Goal: Task Accomplishment & Management: Manage account settings

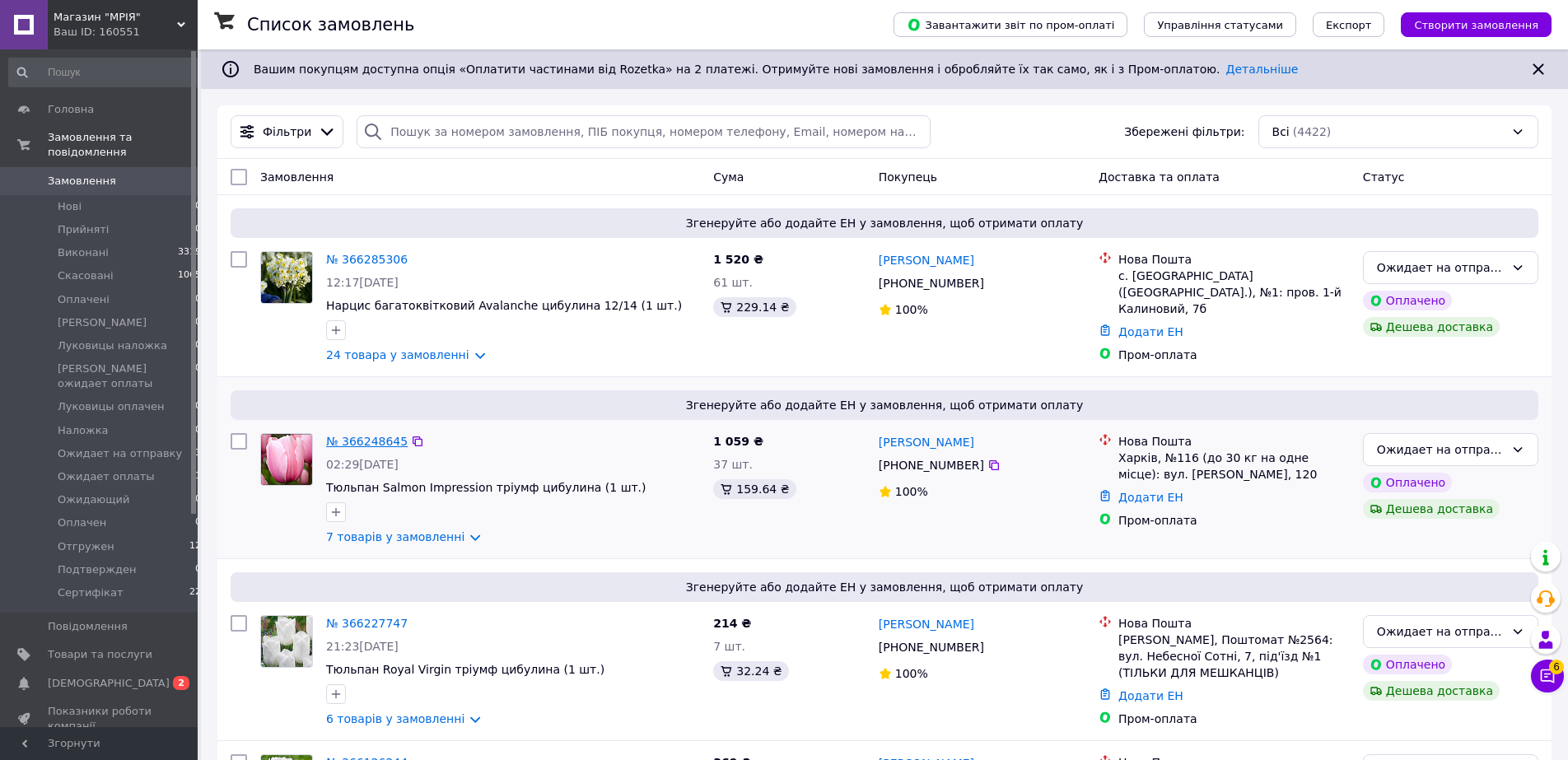
click at [373, 444] on link "№ 366248645" at bounding box center [367, 442] width 81 height 13
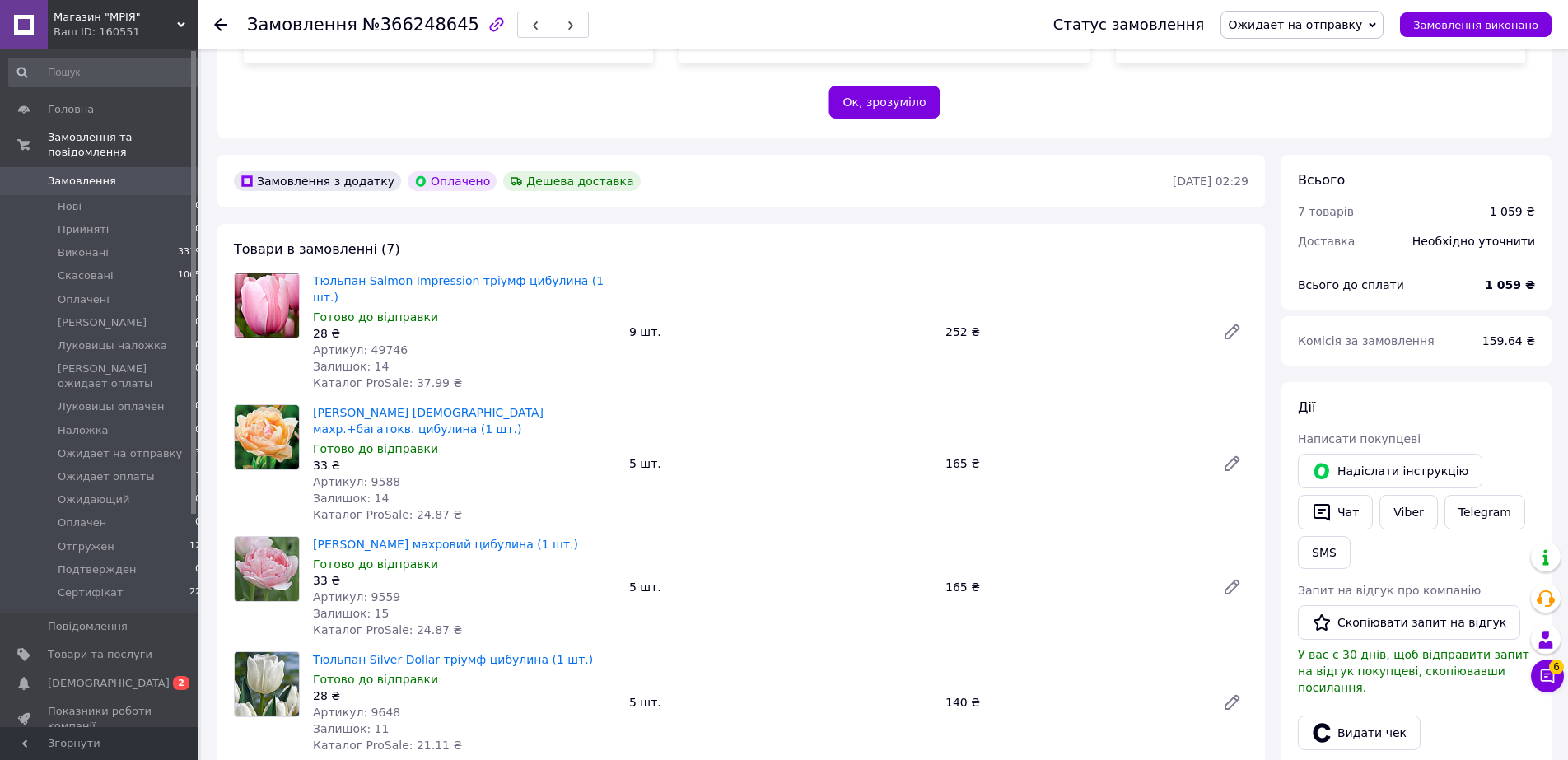
scroll to position [420, 0]
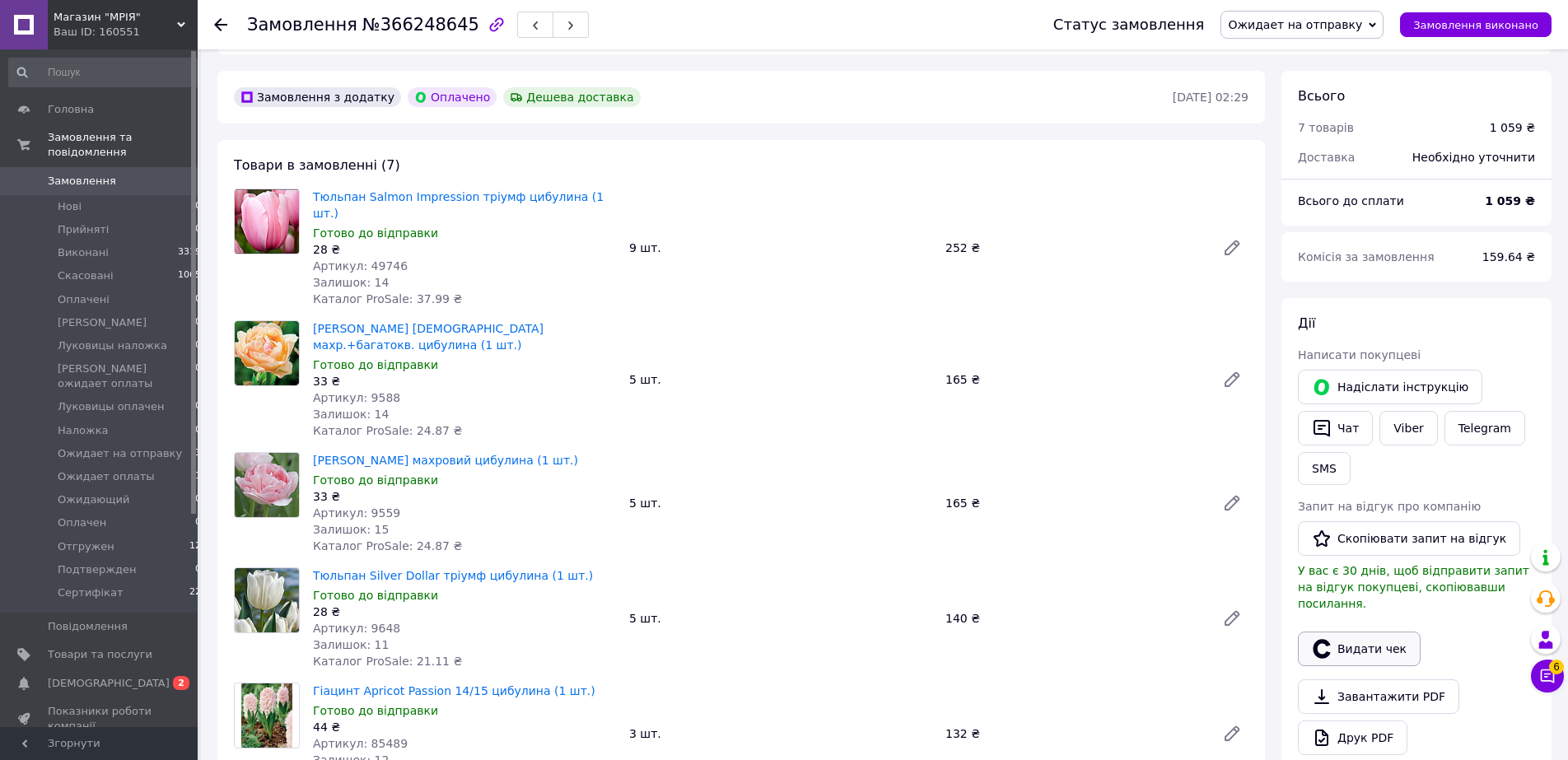
click at [1371, 632] on button "Видати чек" at bounding box center [1360, 650] width 123 height 35
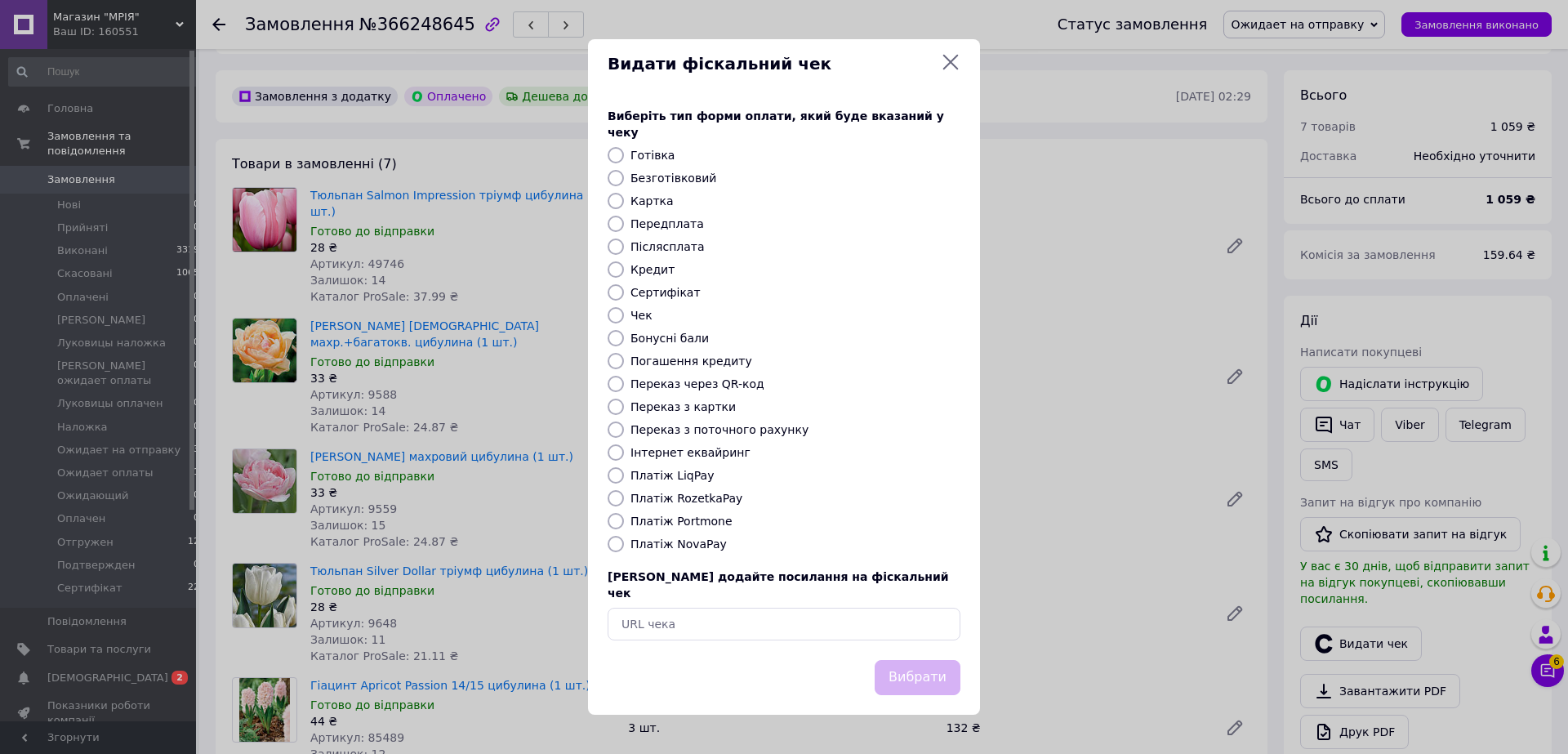
click at [614, 204] on input "Картка" at bounding box center [616, 201] width 16 height 16
radio input "true"
click at [928, 667] on button "Вибрати" at bounding box center [917, 677] width 86 height 35
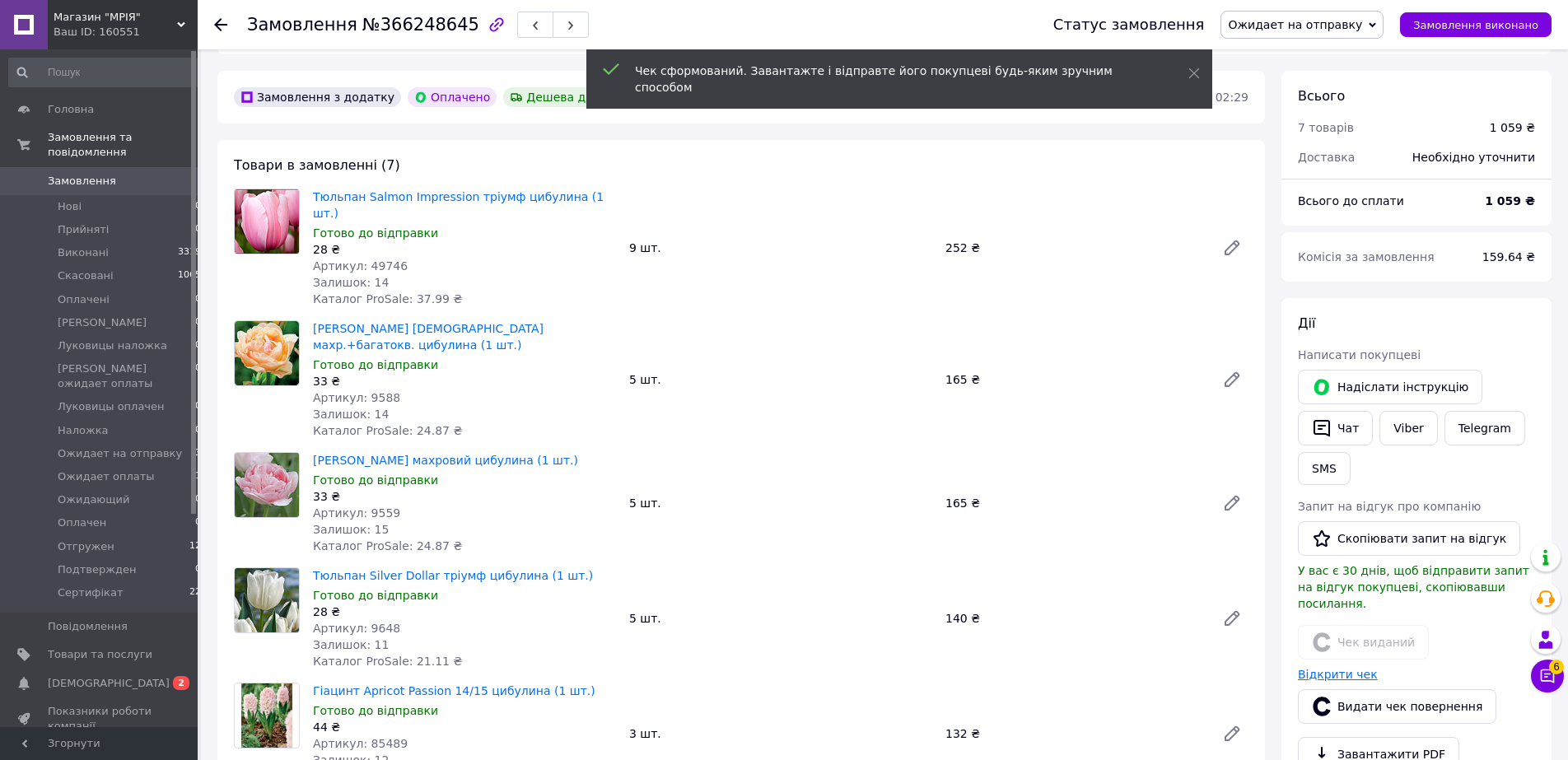
click at [1330, 668] on link "Відкрити чек" at bounding box center [1338, 674] width 80 height 13
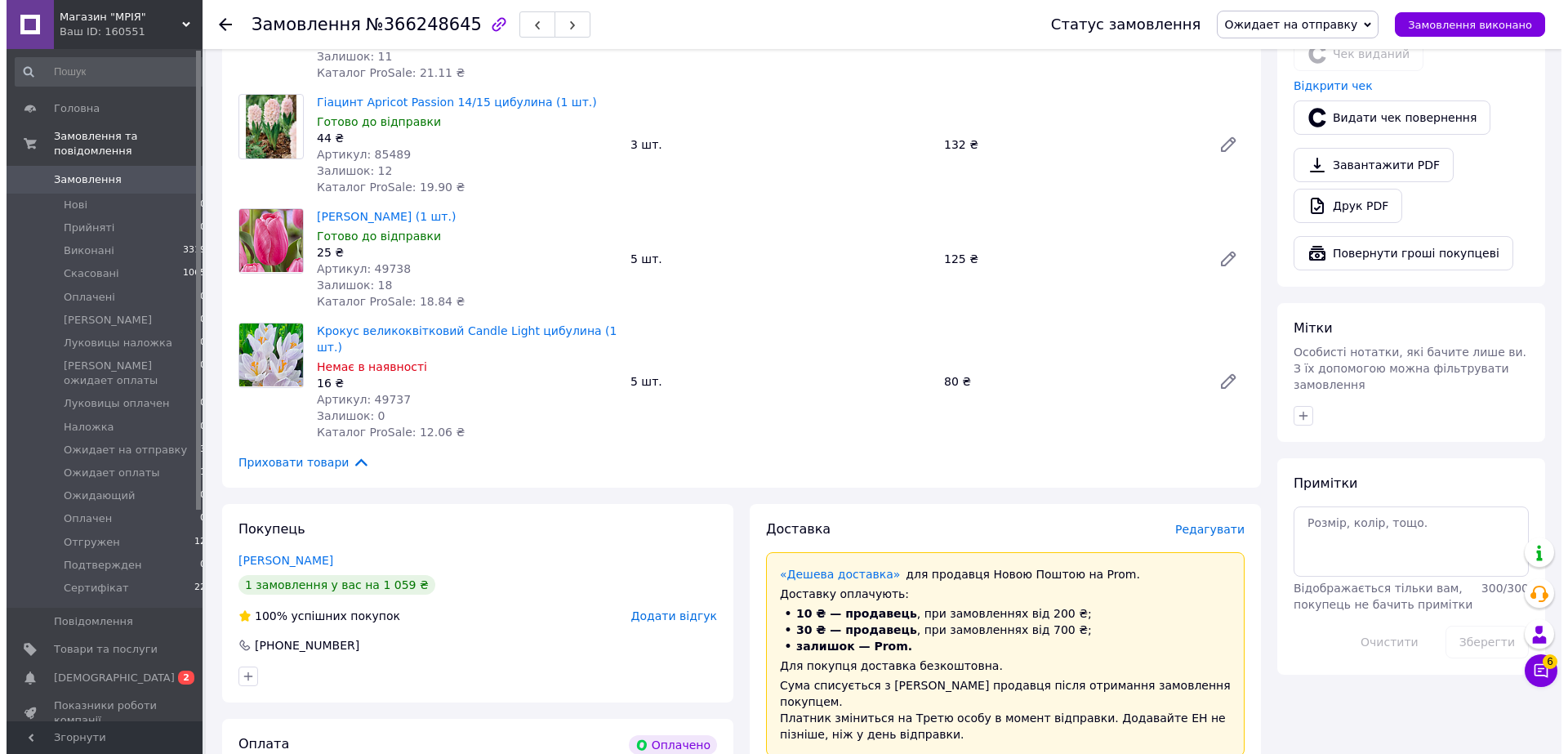
scroll to position [1167, 0]
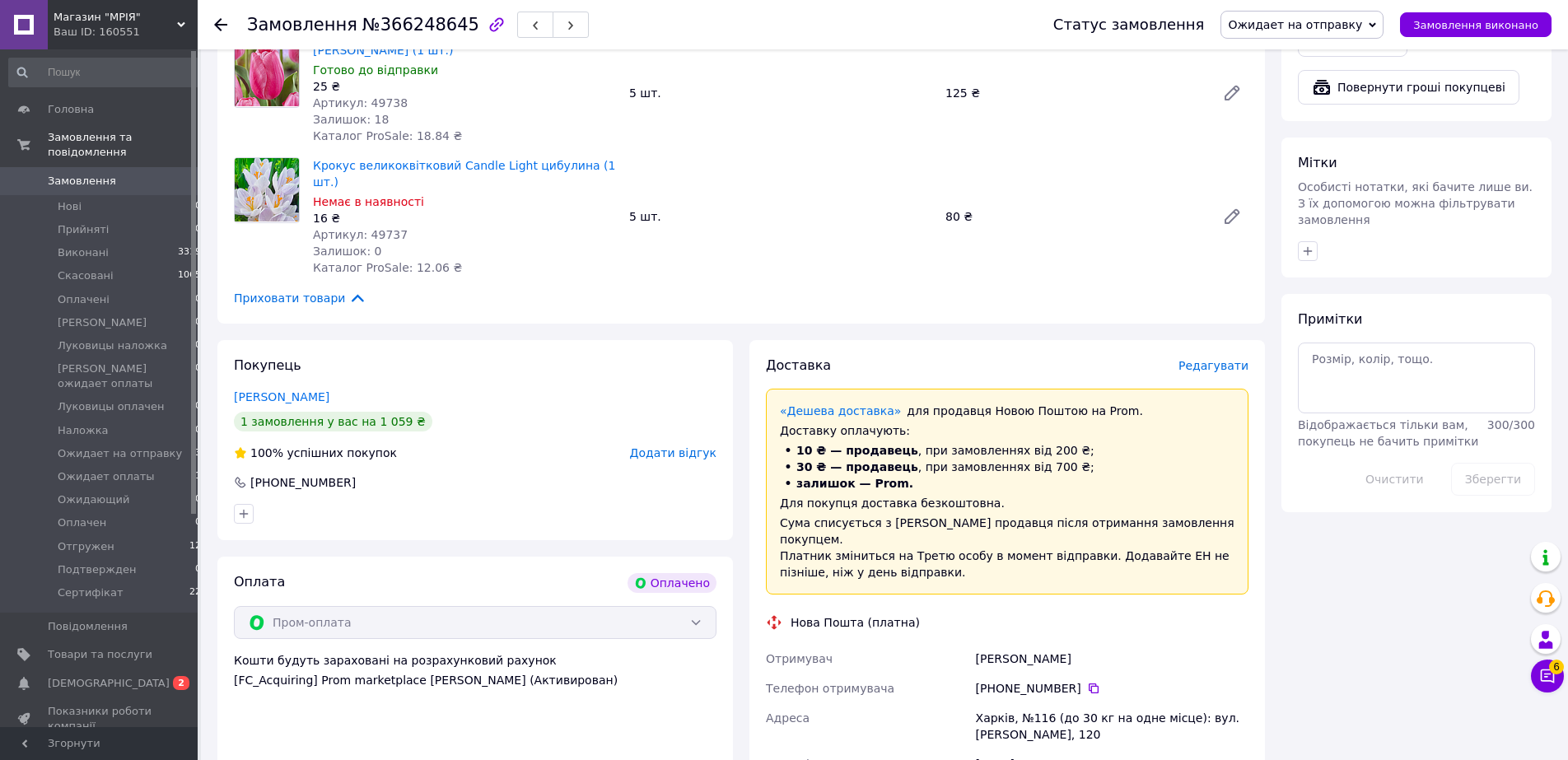
click at [1207, 359] on span "Редагувати" at bounding box center [1213, 365] width 70 height 13
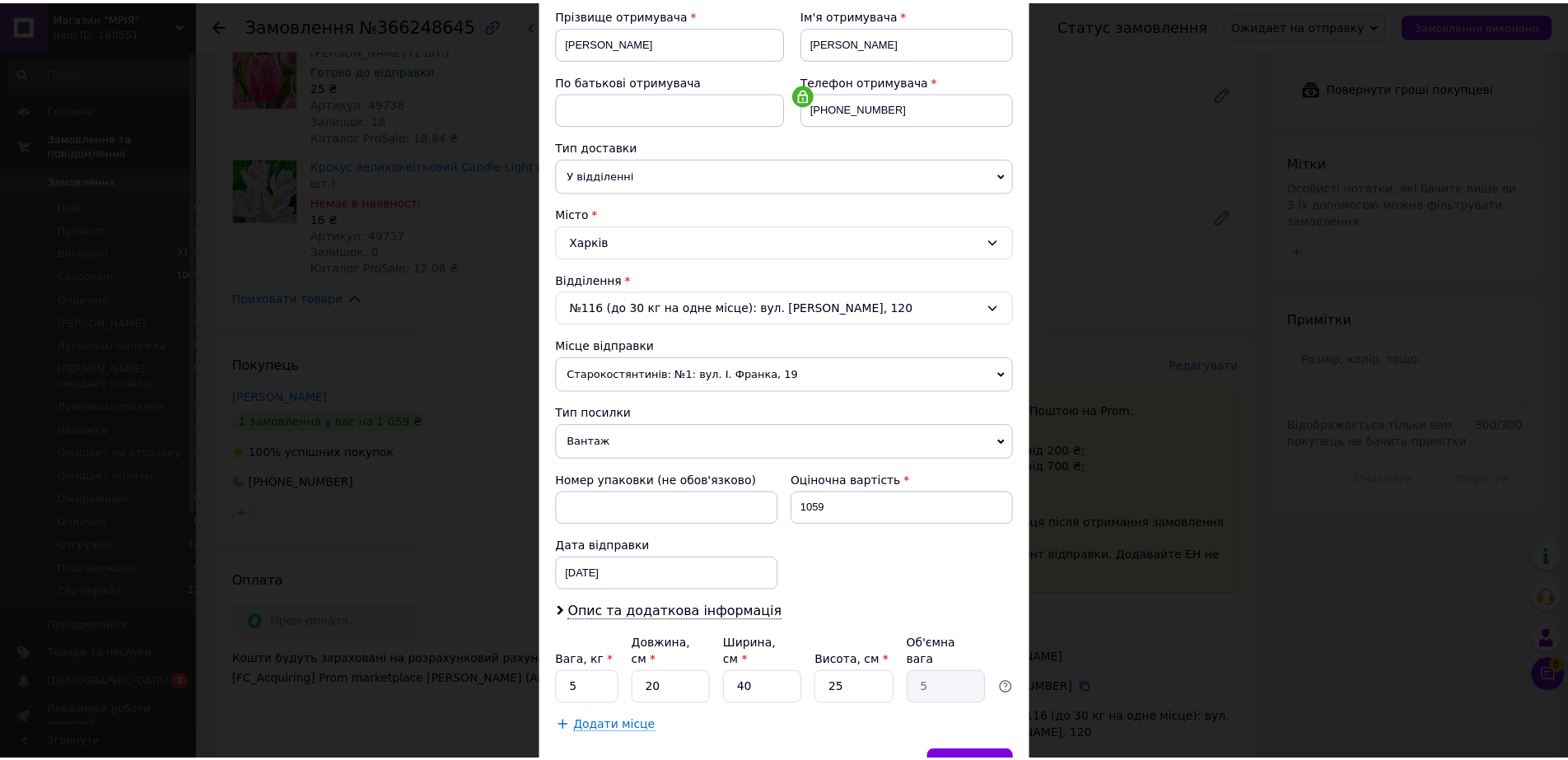
scroll to position [334, 0]
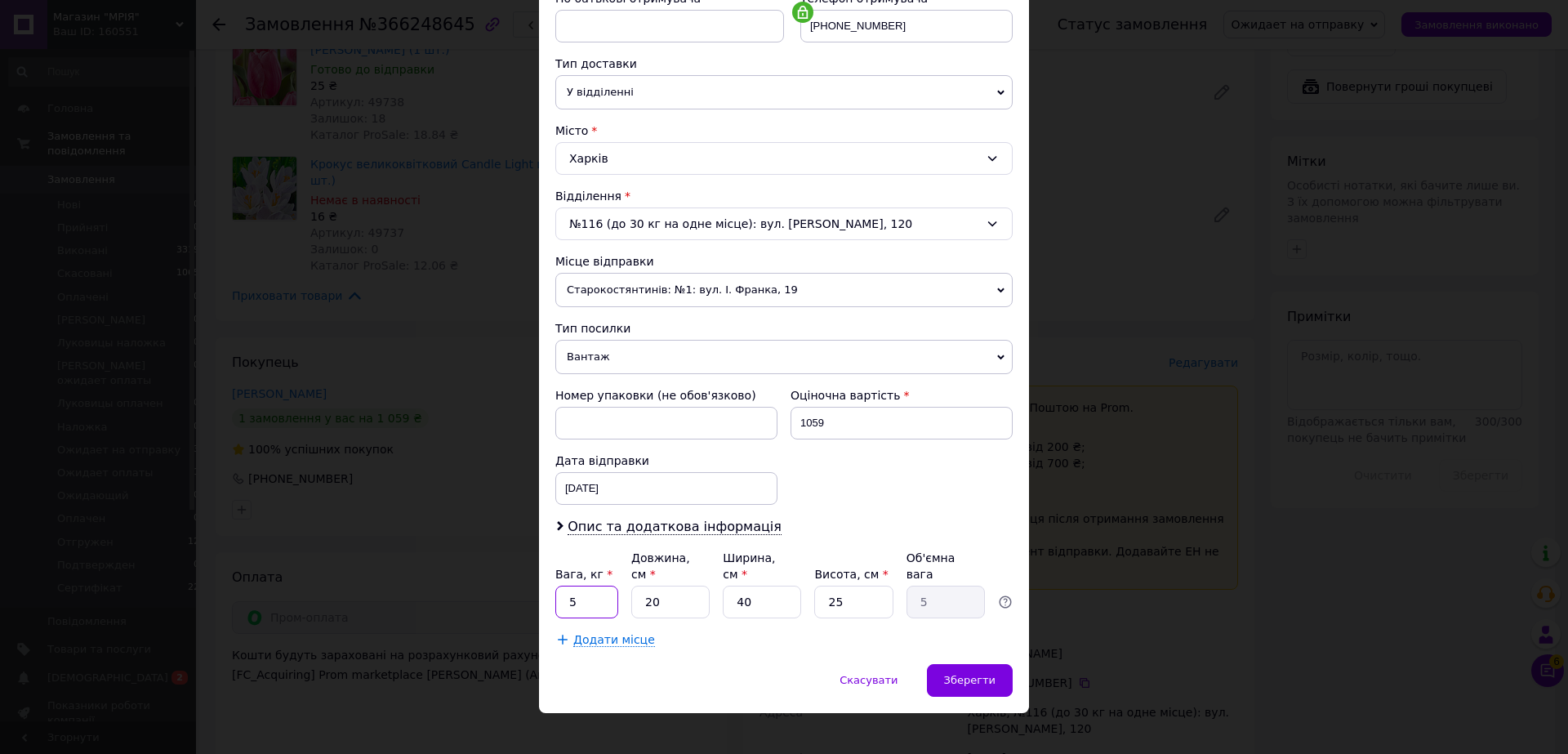
click at [598, 586] on input "5" at bounding box center [586, 602] width 63 height 33
type input "1"
type input "3"
type input "0.75"
type input "31"
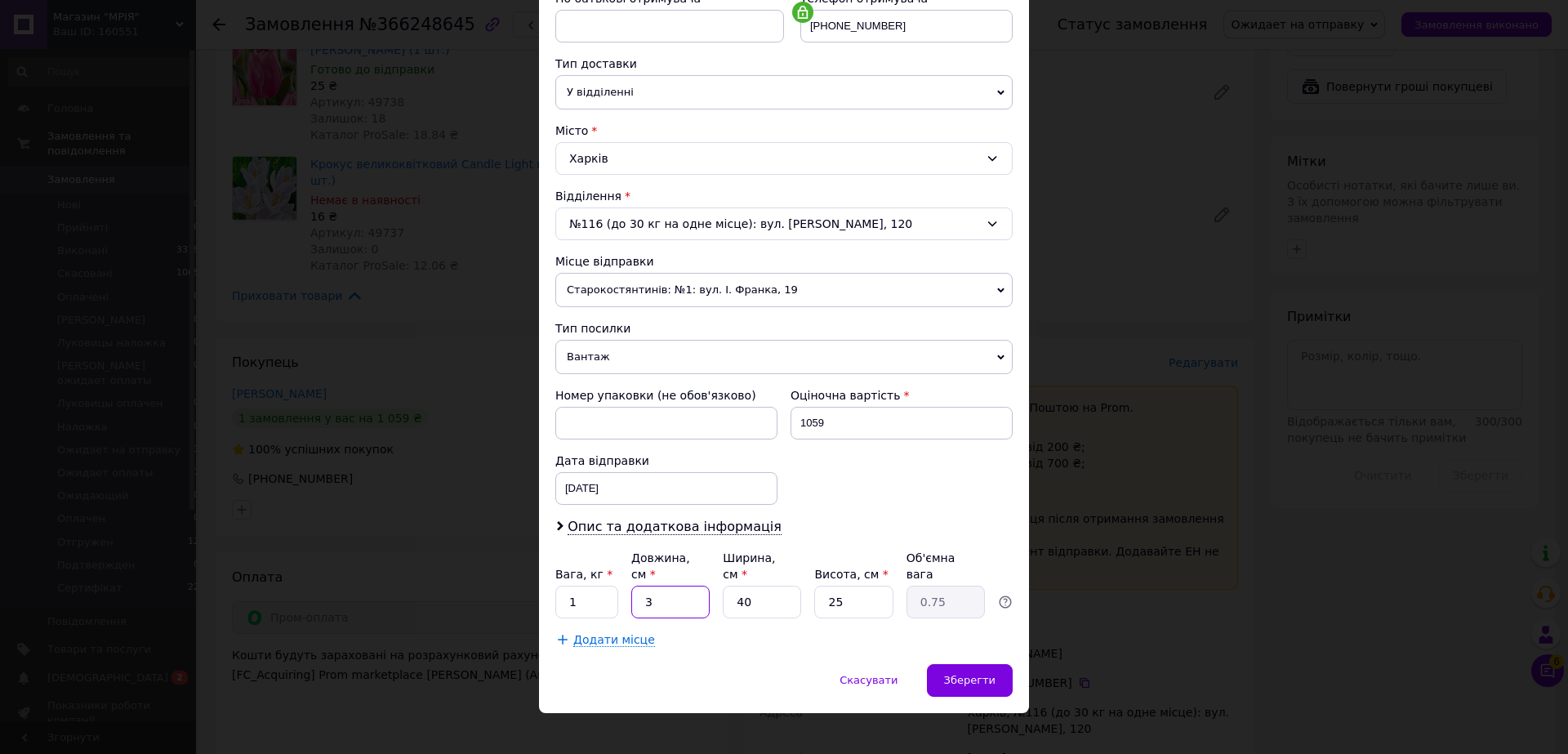
type input "7.75"
type input "31"
type input "1"
type input "0.19"
type input "18"
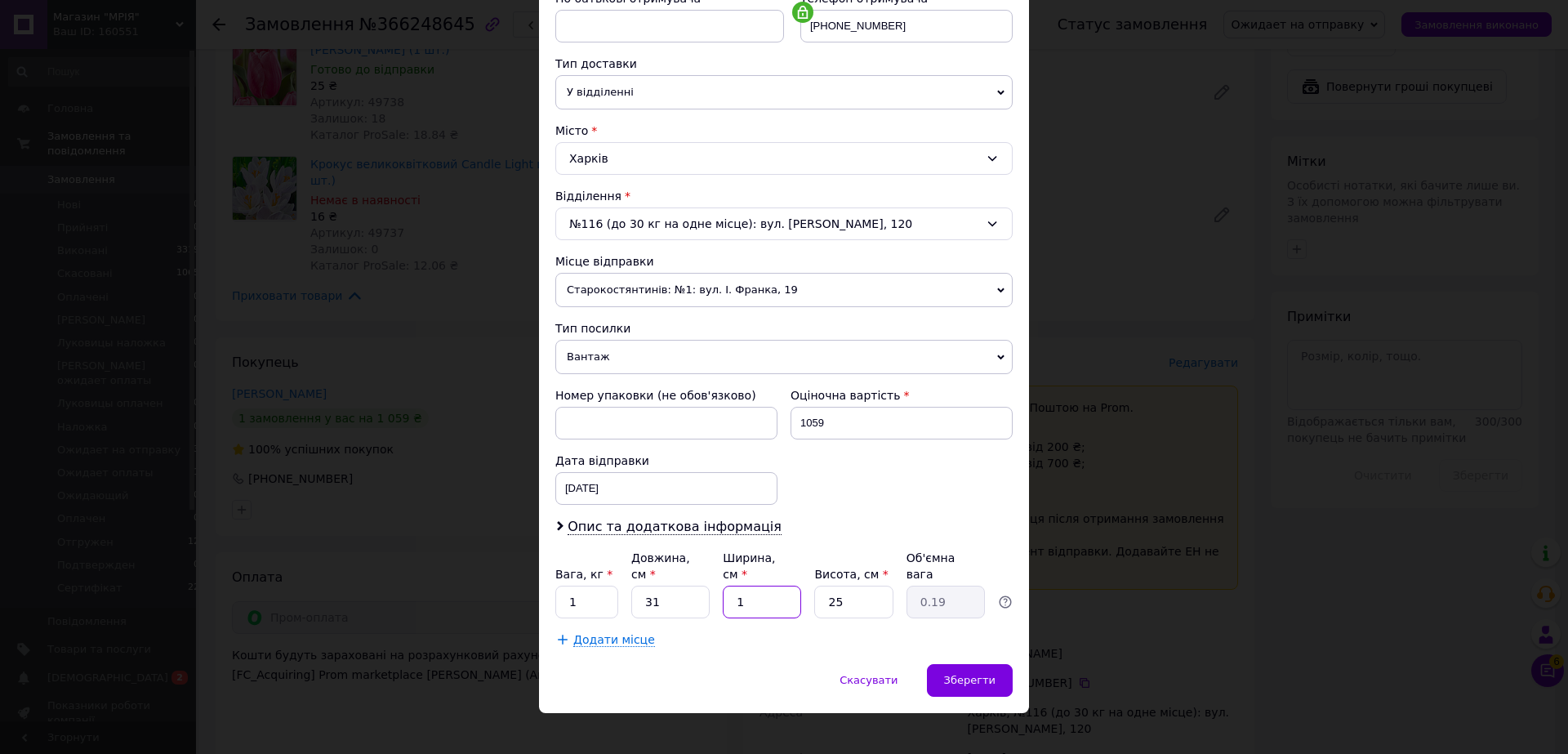
type input "3.49"
type input "18"
type input "8"
type input "1.12"
type input "8"
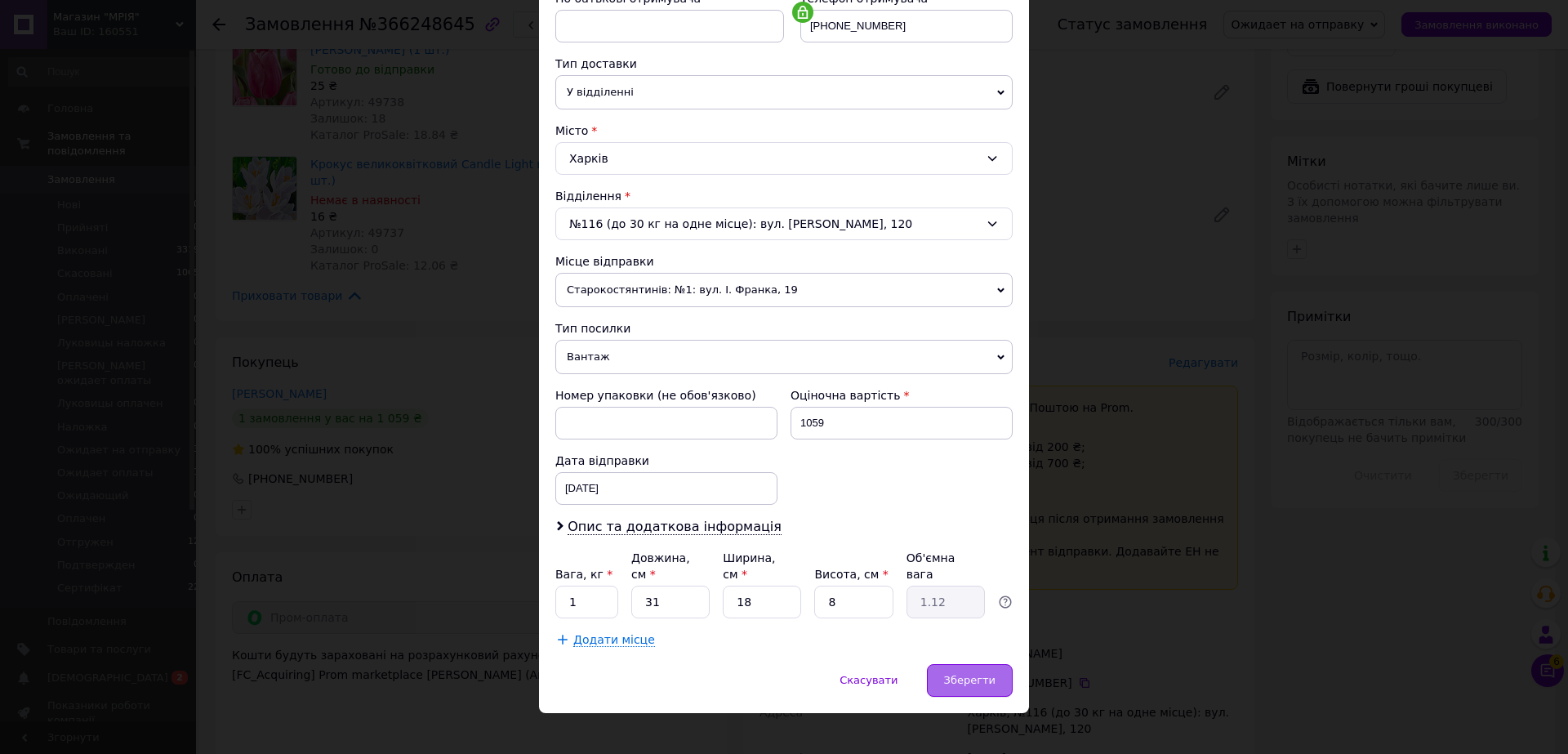
click at [982, 674] on span "Зберегти" at bounding box center [969, 680] width 51 height 12
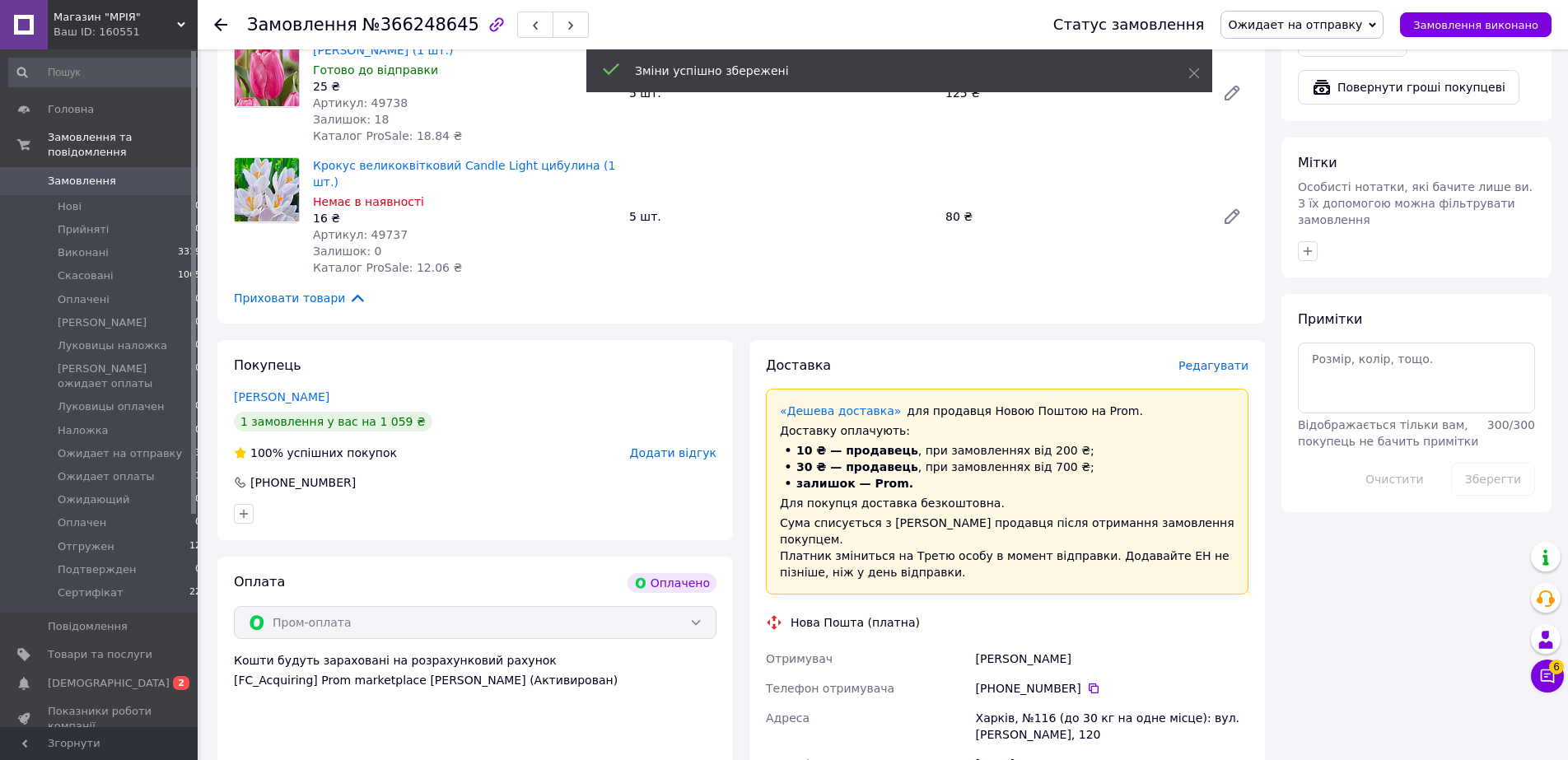
scroll to position [1429, 0]
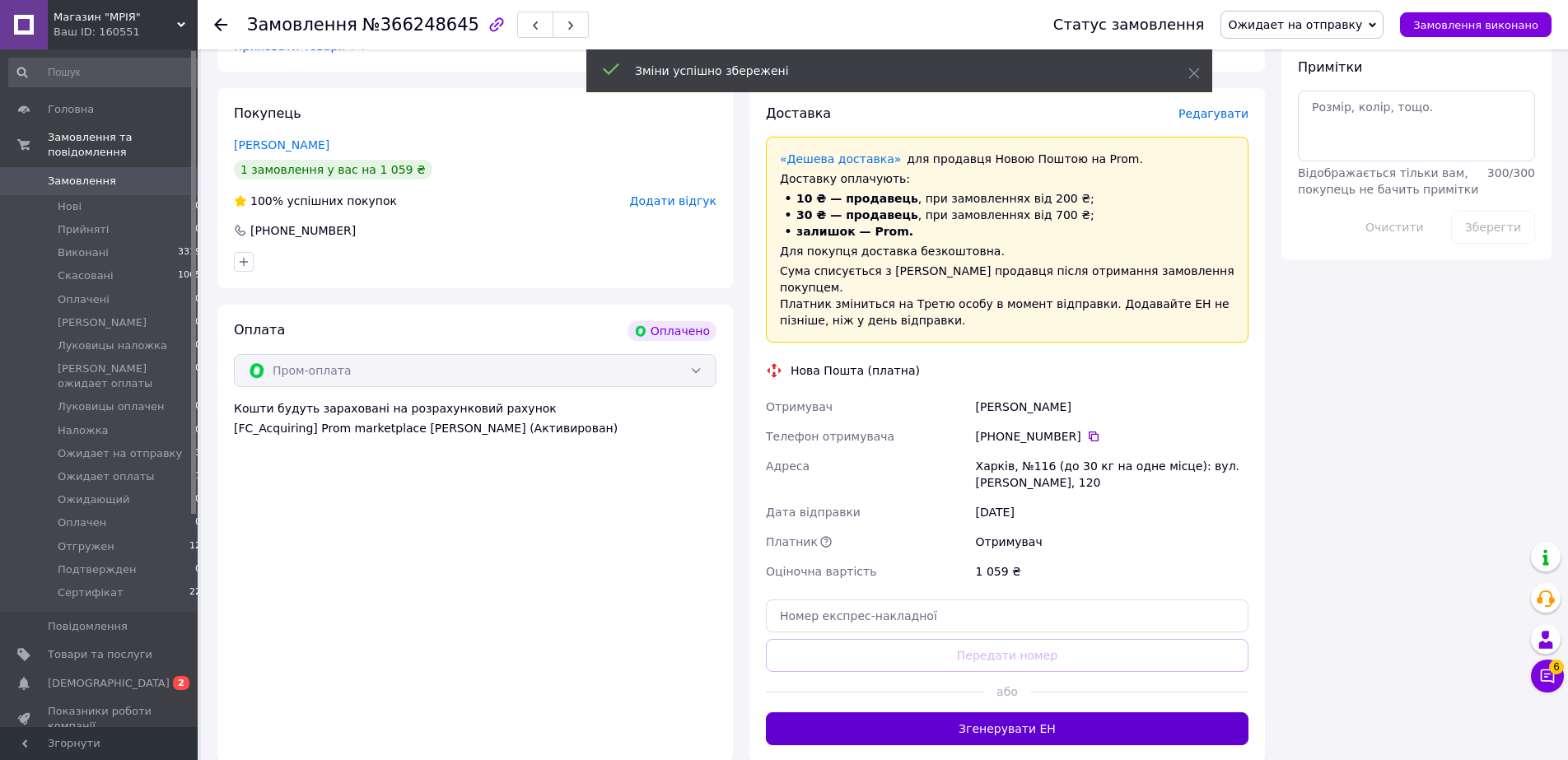
click at [1041, 713] on button "Згенерувати ЕН" at bounding box center [1007, 729] width 483 height 33
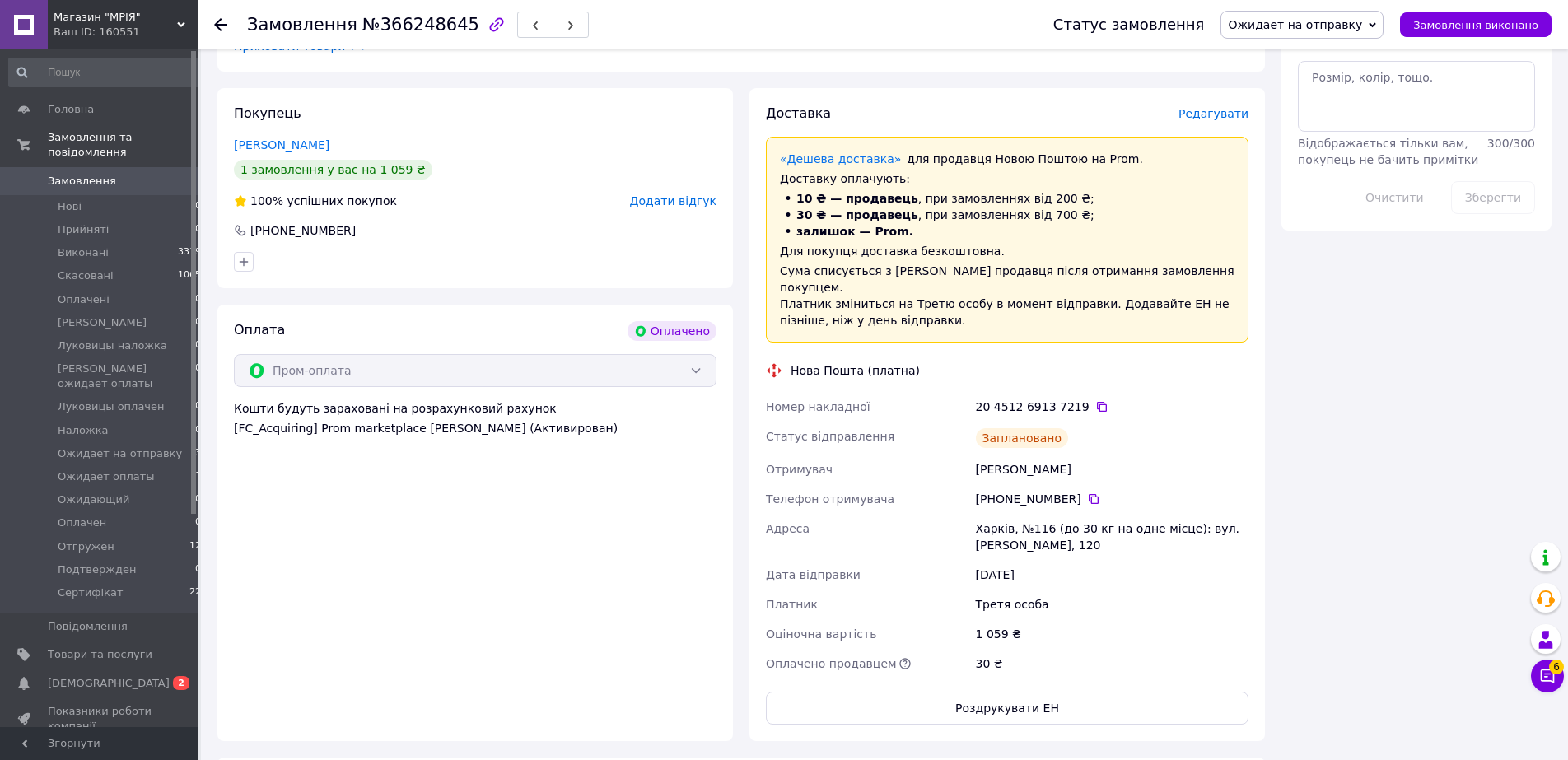
click at [220, 25] on use at bounding box center [221, 25] width 13 height 13
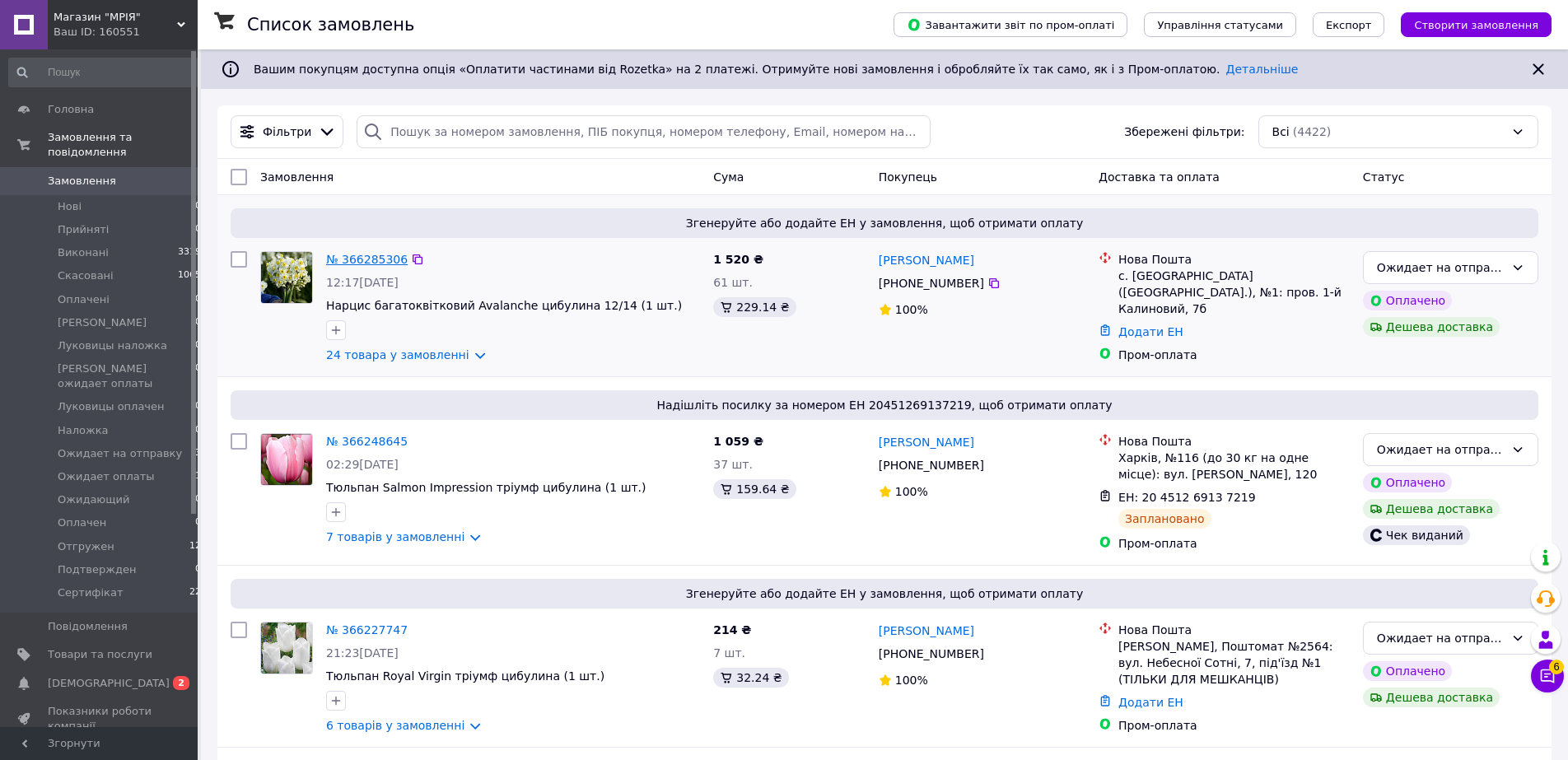
click at [363, 260] on link "№ 366285306" at bounding box center [367, 259] width 81 height 13
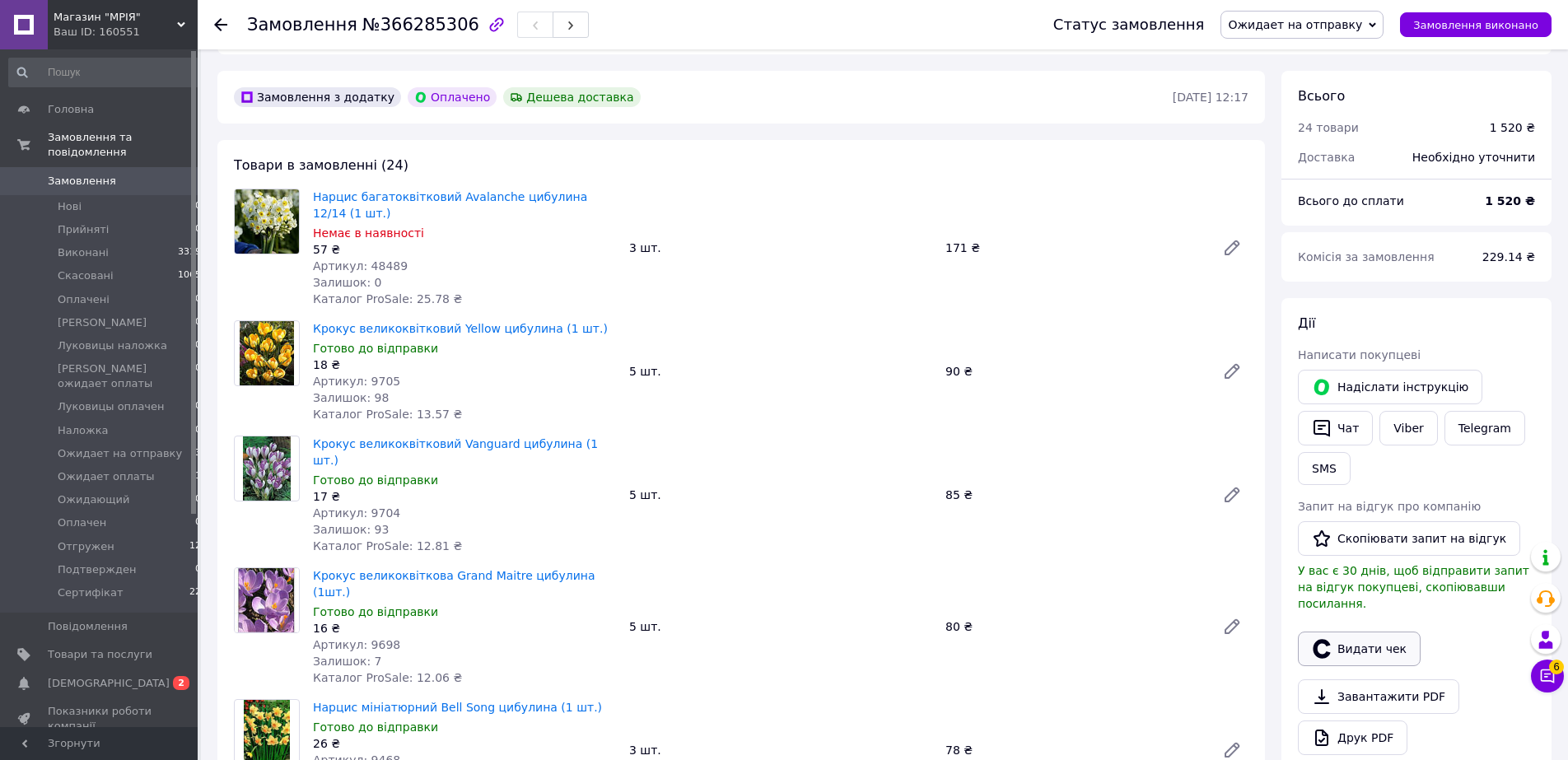
scroll to position [504, 0]
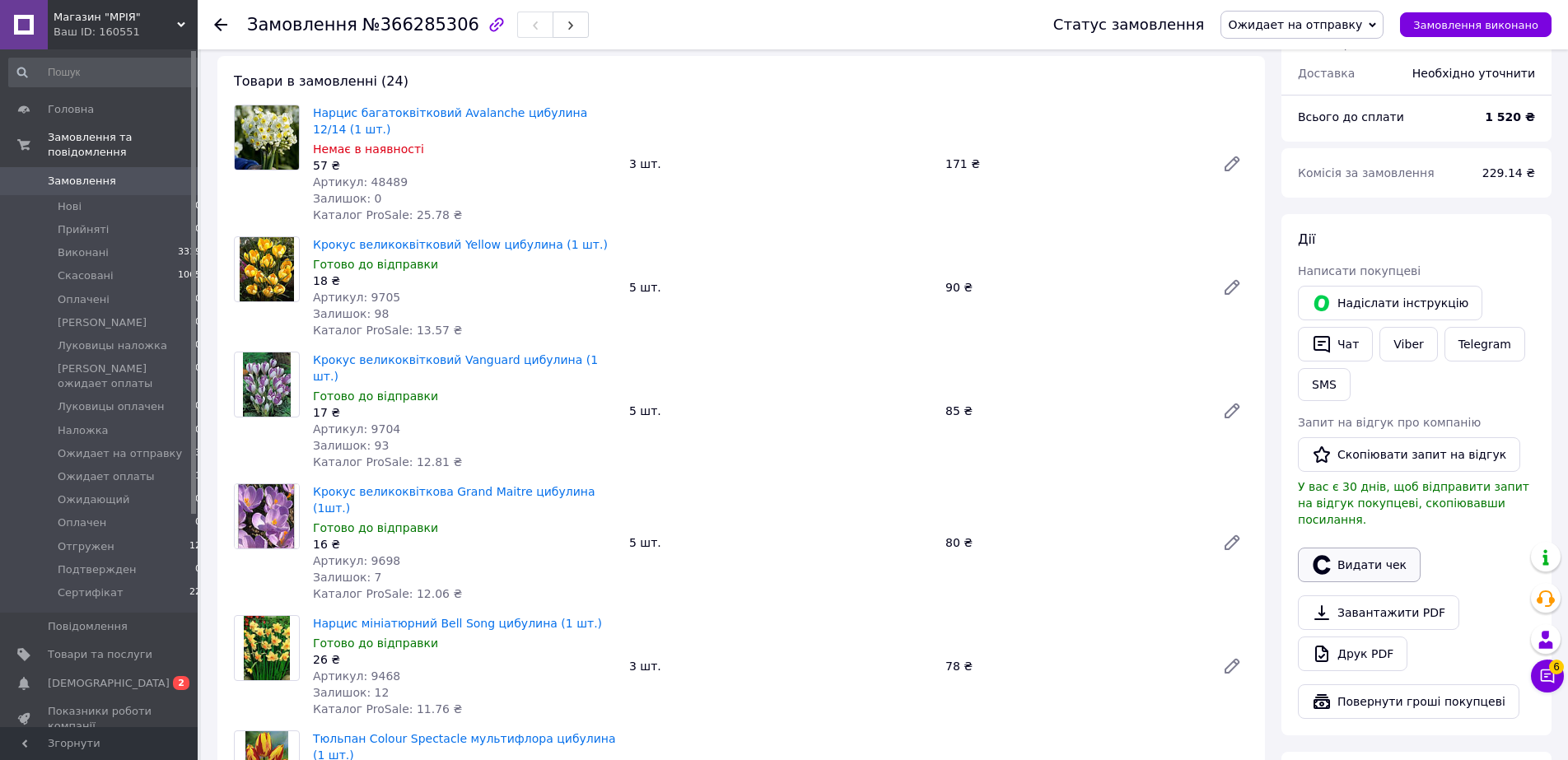
click at [1362, 547] on button "Видати чек" at bounding box center [1360, 565] width 123 height 35
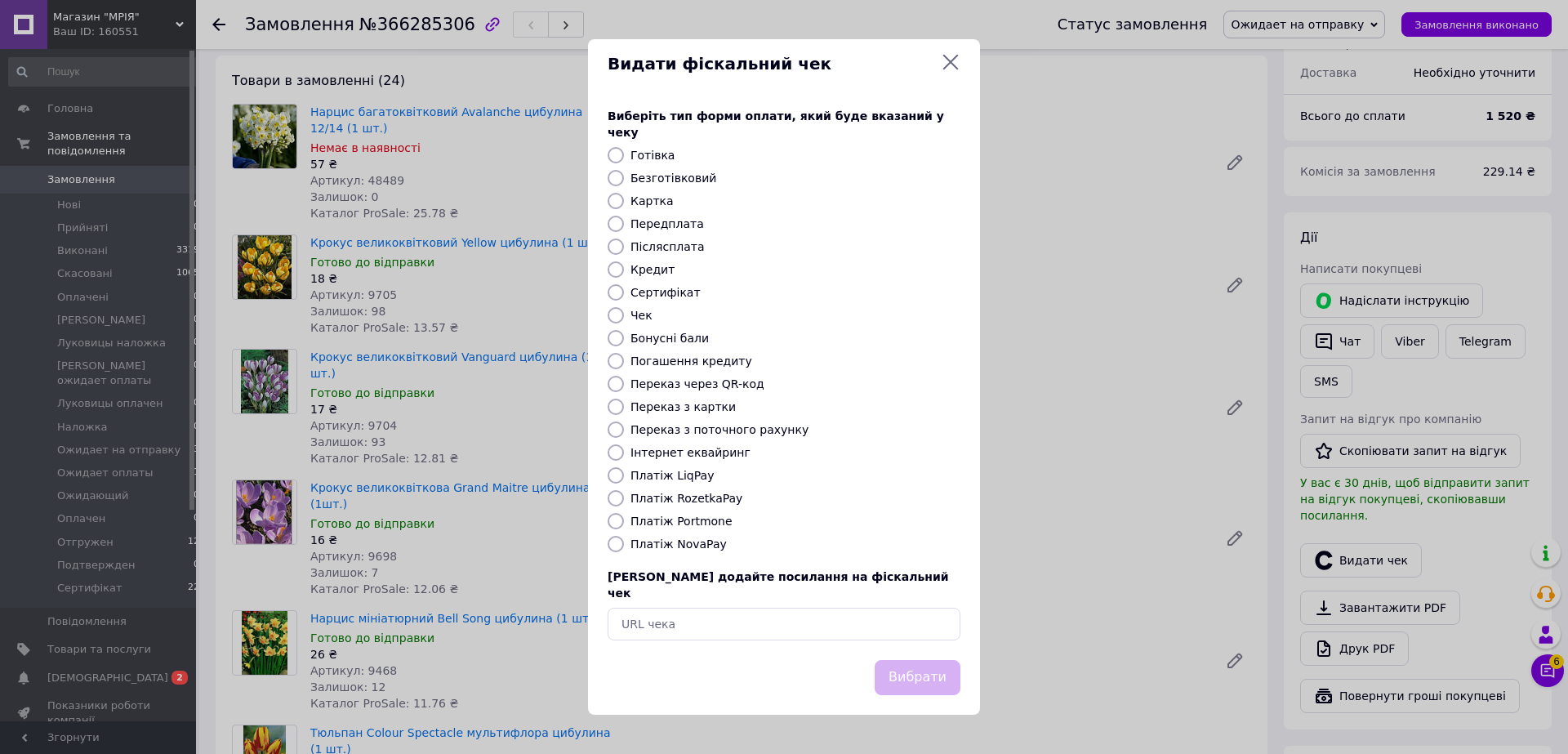
click at [619, 198] on input "Картка" at bounding box center [616, 201] width 16 height 16
radio input "true"
click at [914, 667] on button "Вибрати" at bounding box center [917, 677] width 86 height 35
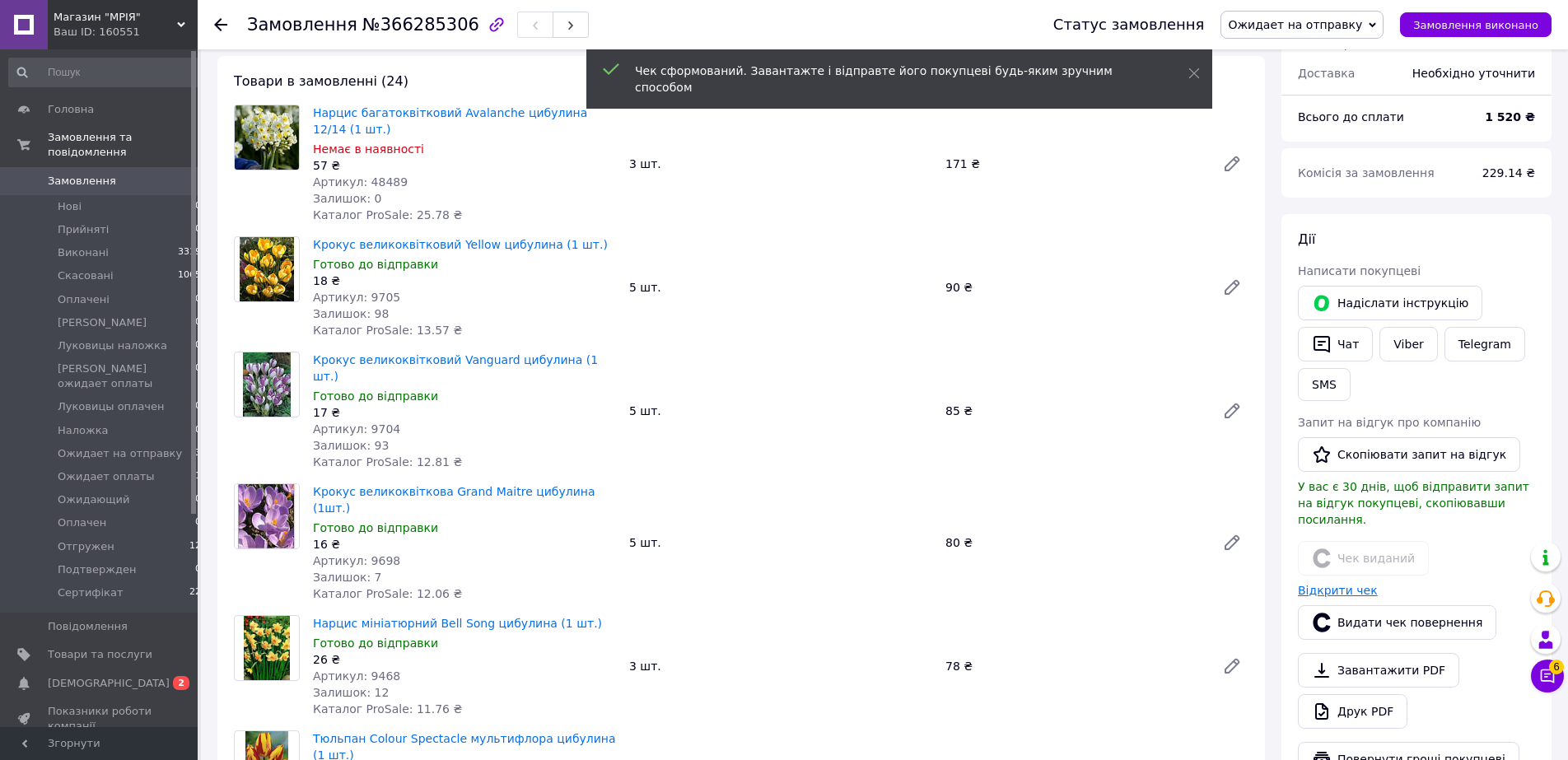
click at [1308, 584] on link "Відкрити чек" at bounding box center [1338, 591] width 80 height 13
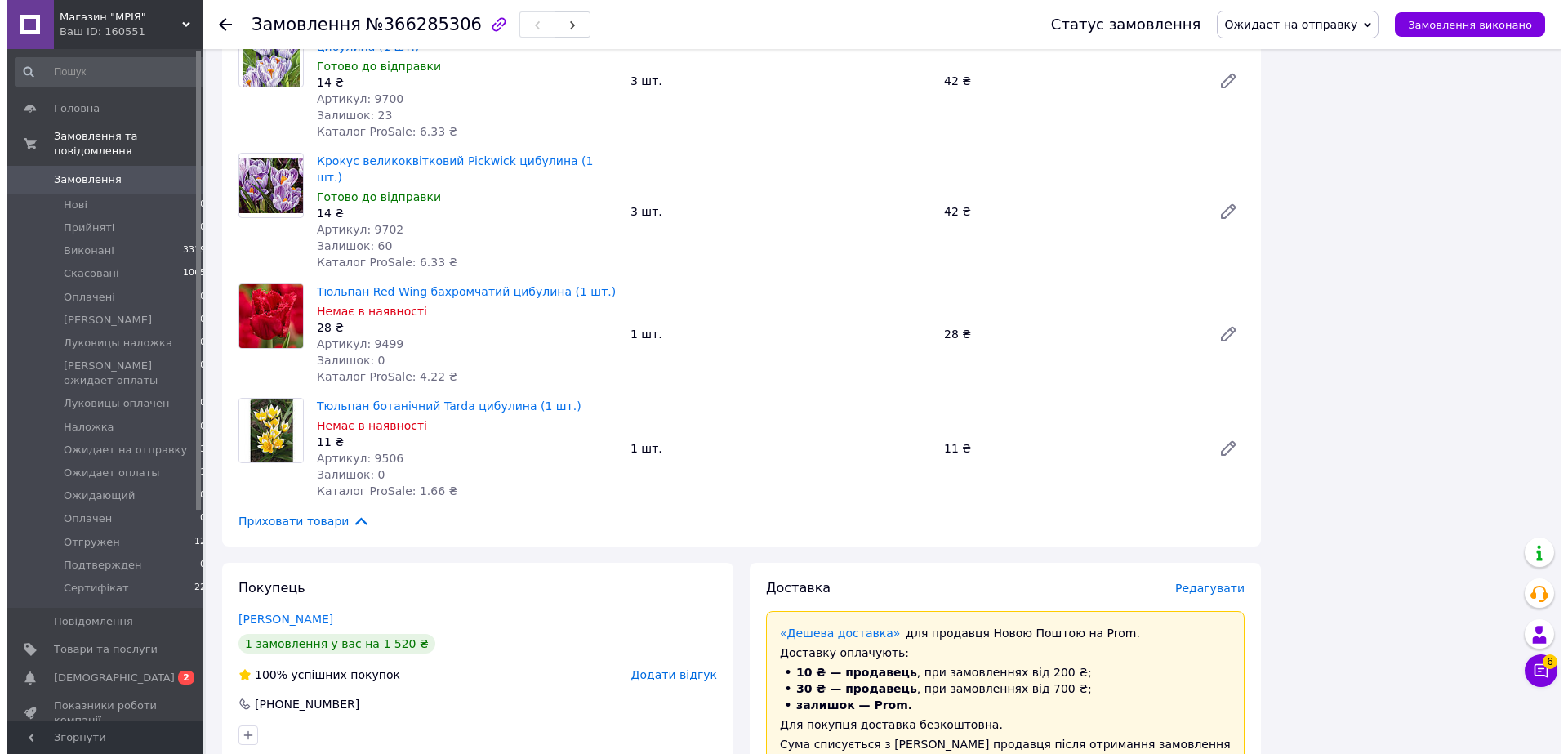
scroll to position [3251, 0]
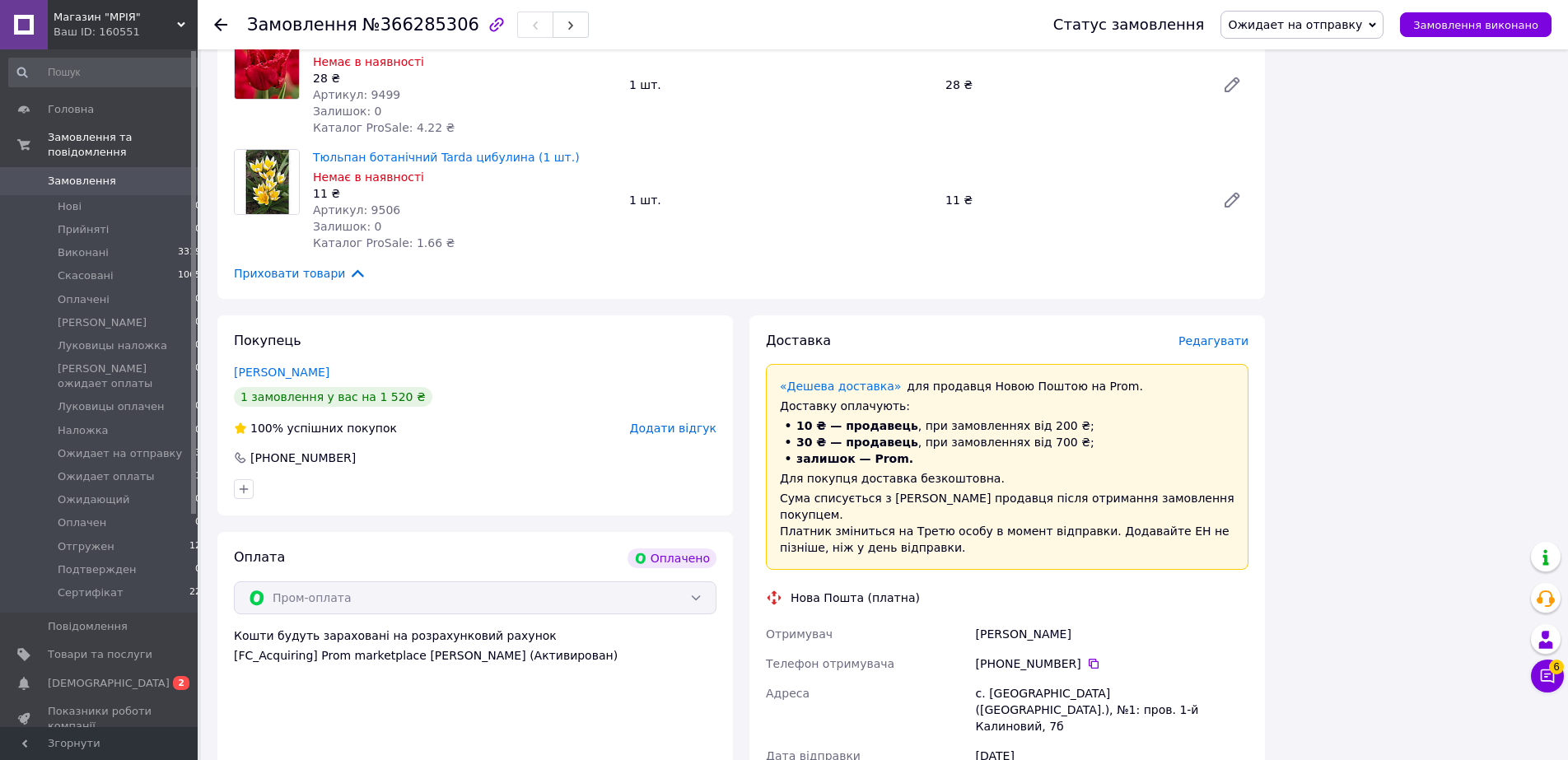
click at [1202, 335] on span "Редагувати" at bounding box center [1213, 341] width 70 height 13
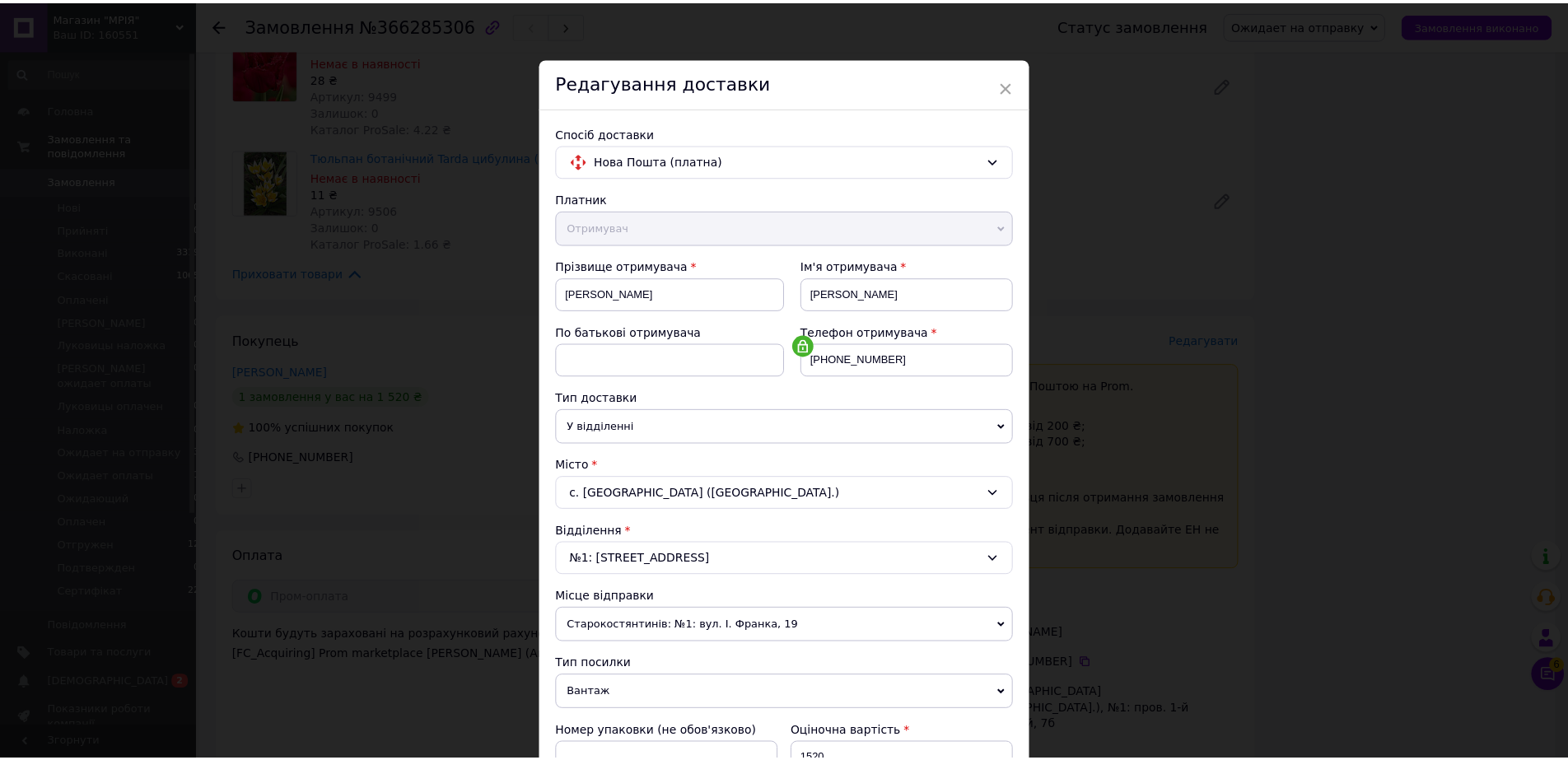
scroll to position [334, 0]
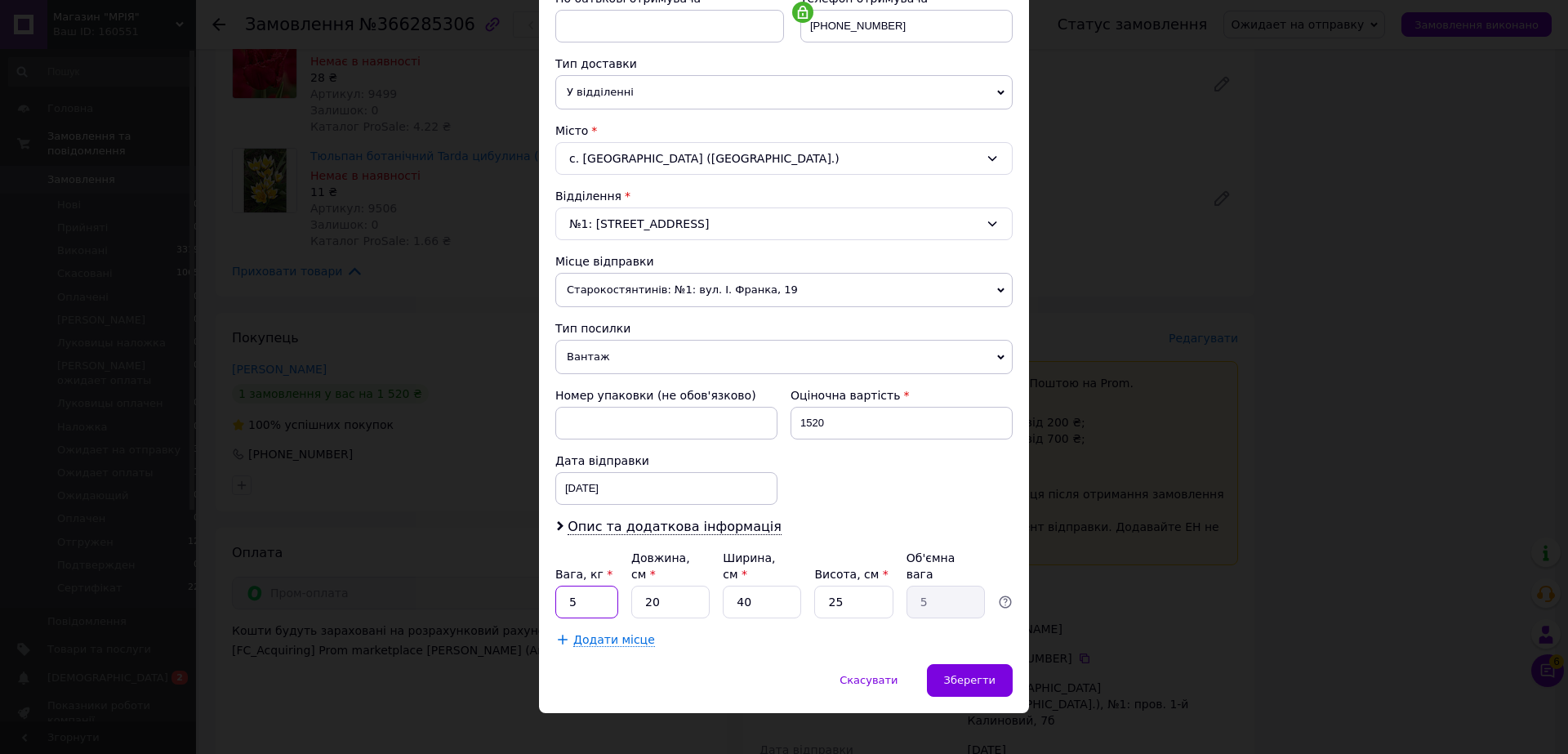
click at [600, 586] on input "5" at bounding box center [586, 602] width 63 height 33
type input "2"
type input "3"
type input "0.75"
type input "31"
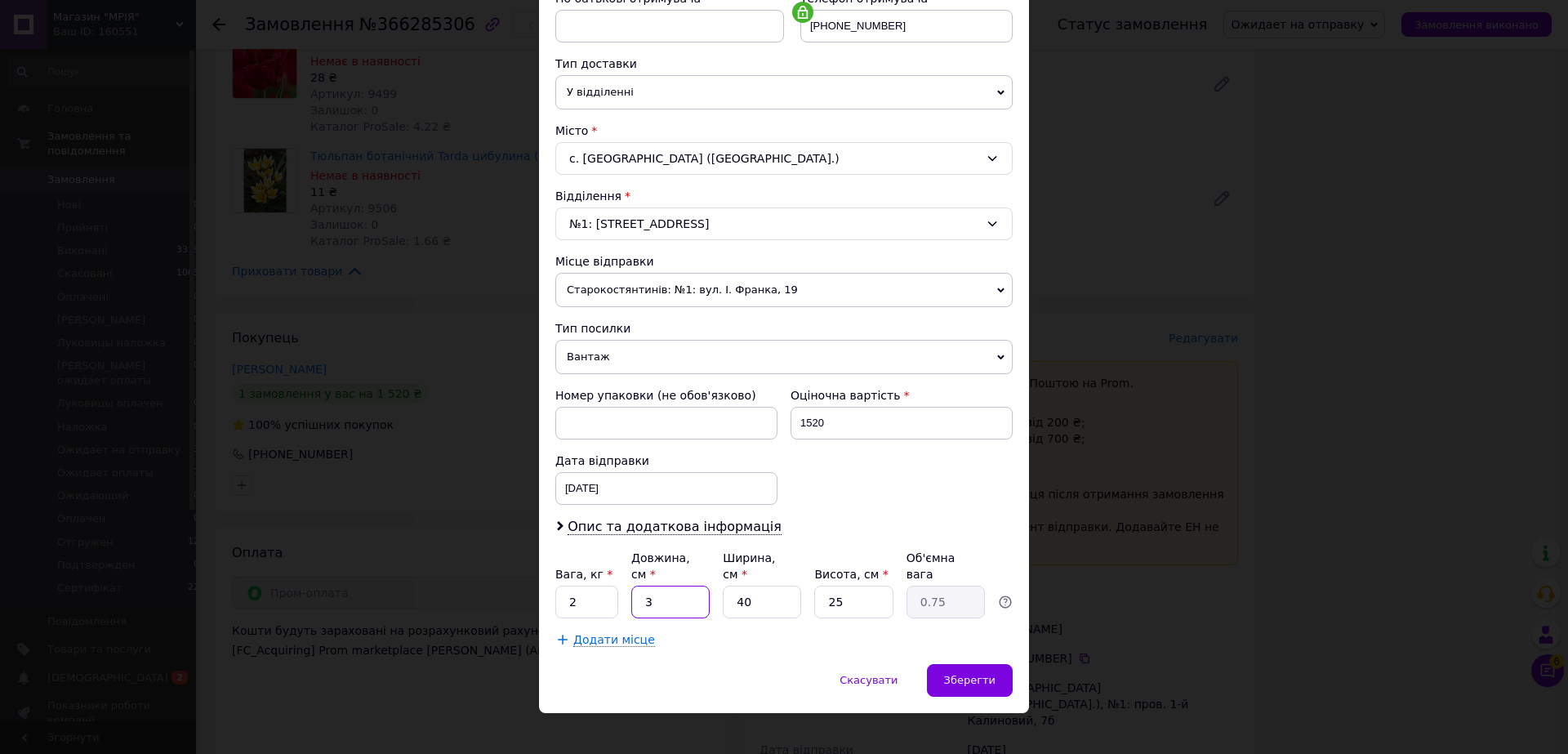
type input "7.75"
type input "31"
type input "1"
type input "0.19"
type input "18"
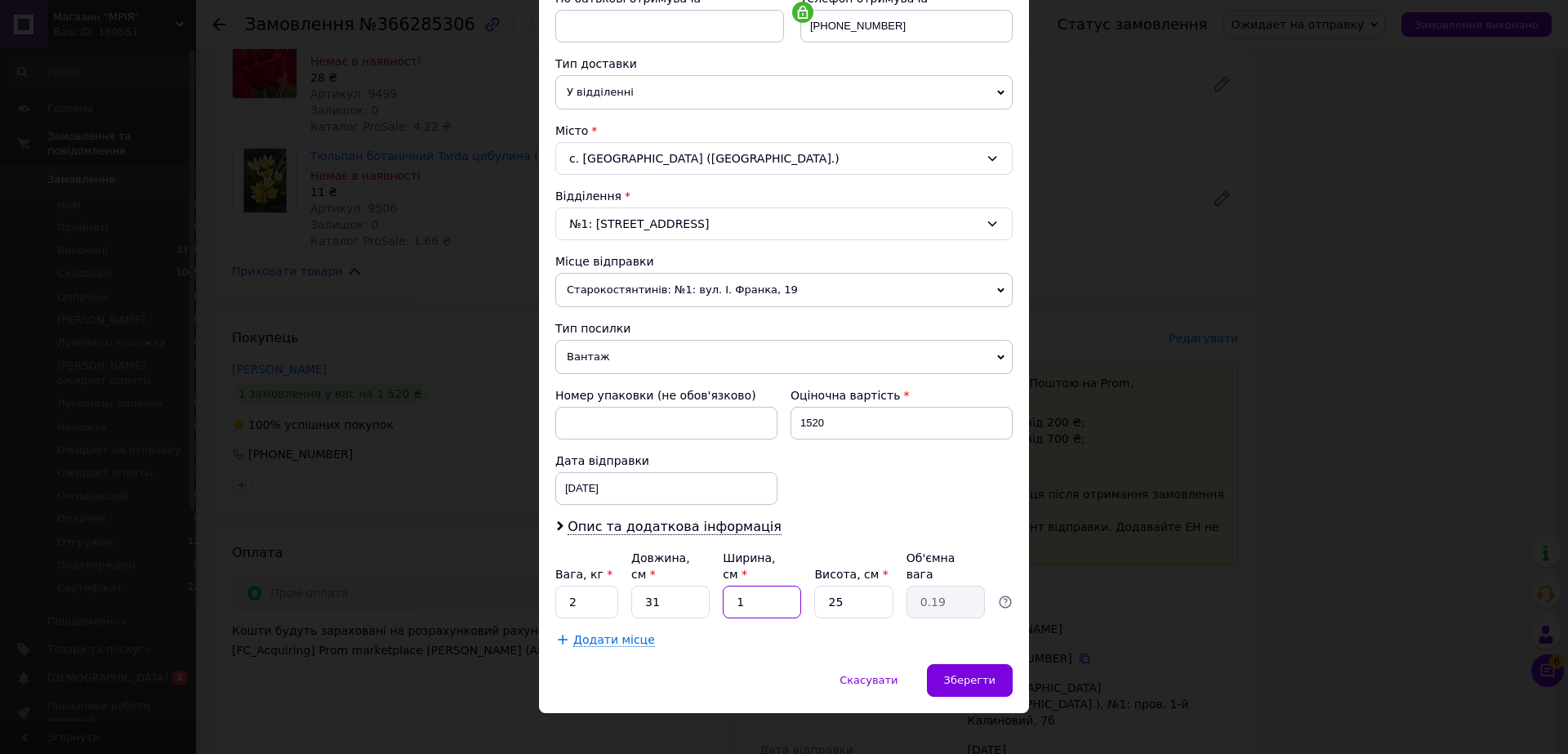
type input "3.49"
type input "18"
type input "1"
type input "0.14"
type input "12"
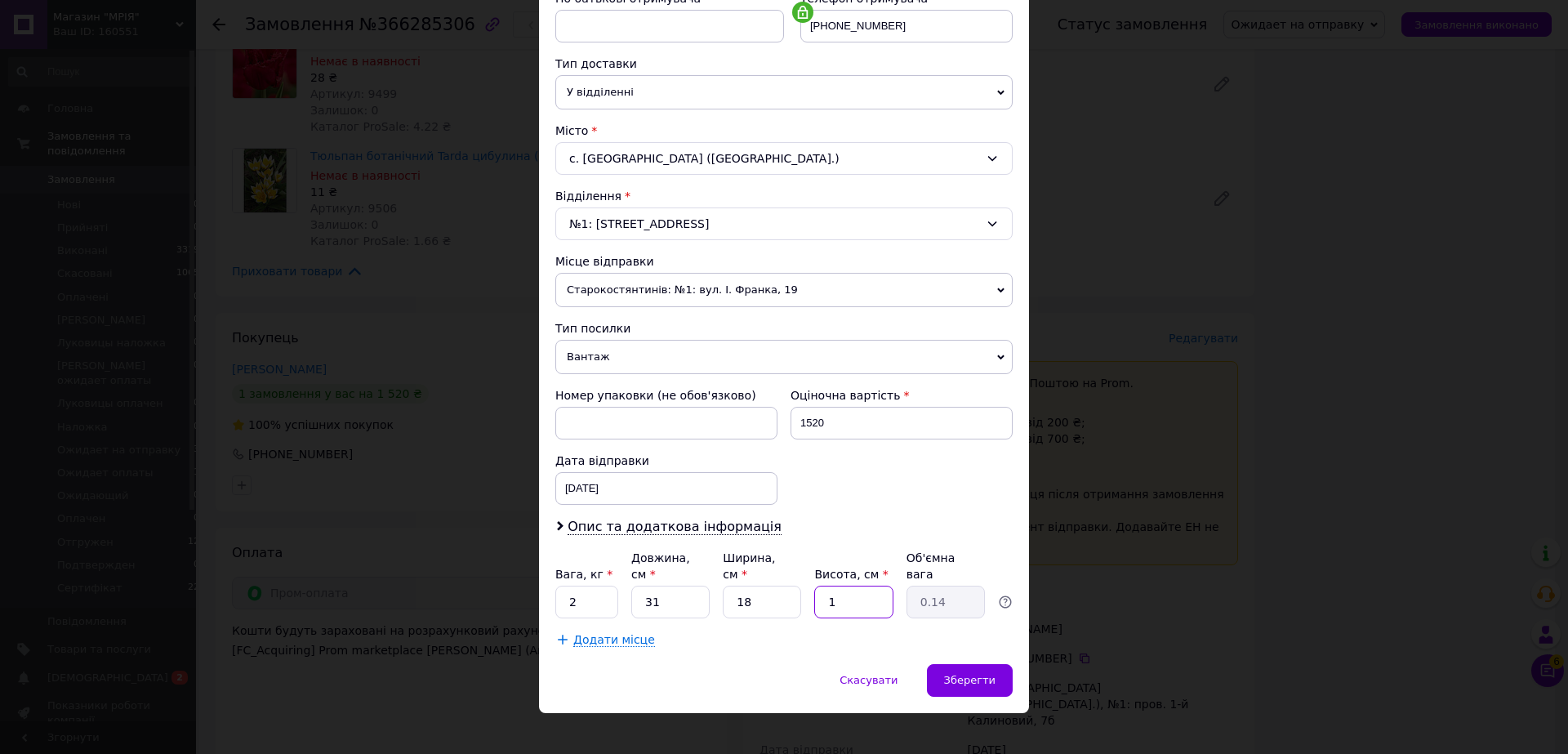
type input "1.67"
type input "12"
click at [954, 674] on div "Зберегти" at bounding box center [970, 681] width 86 height 33
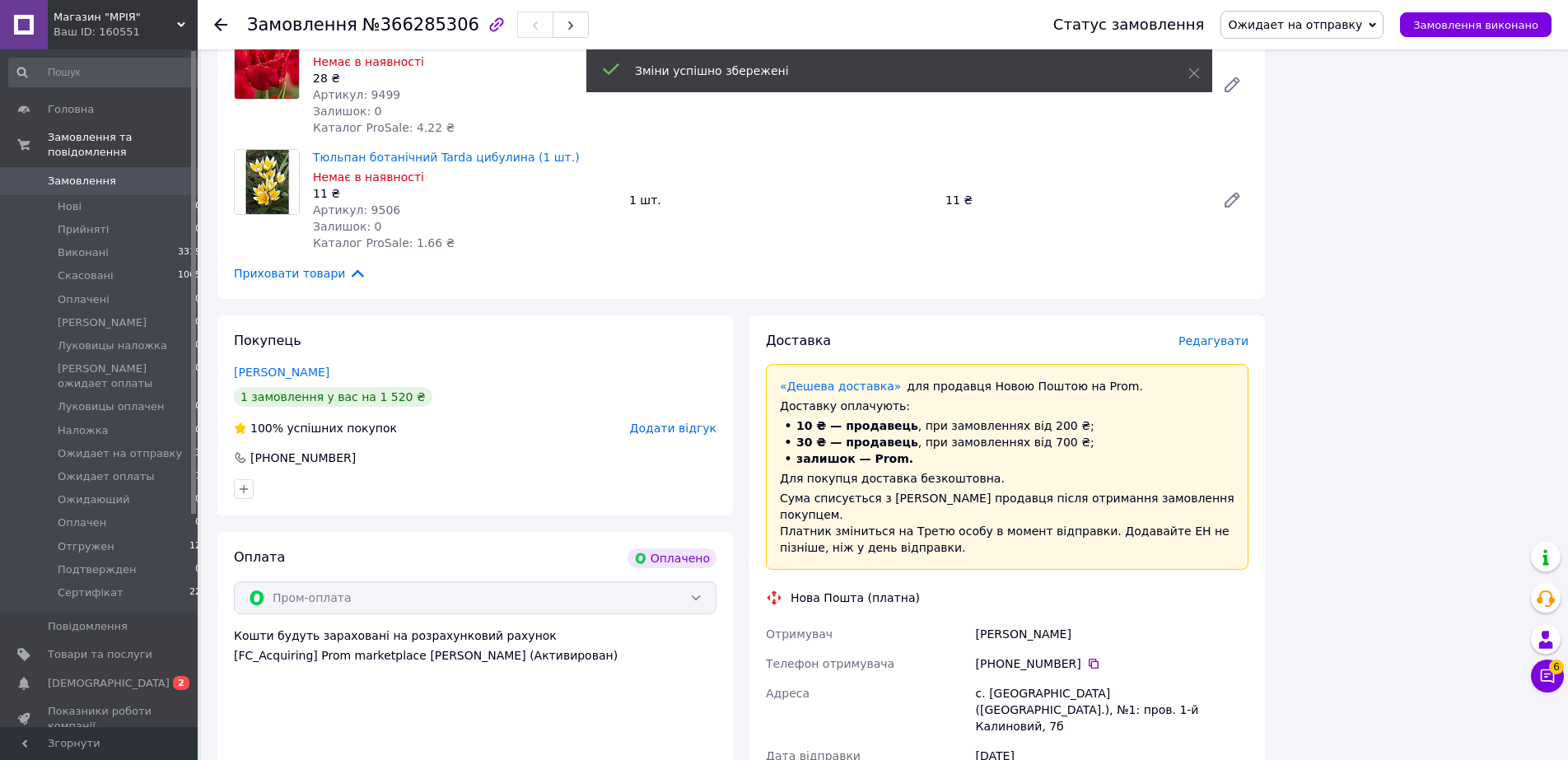
scroll to position [3613, 0]
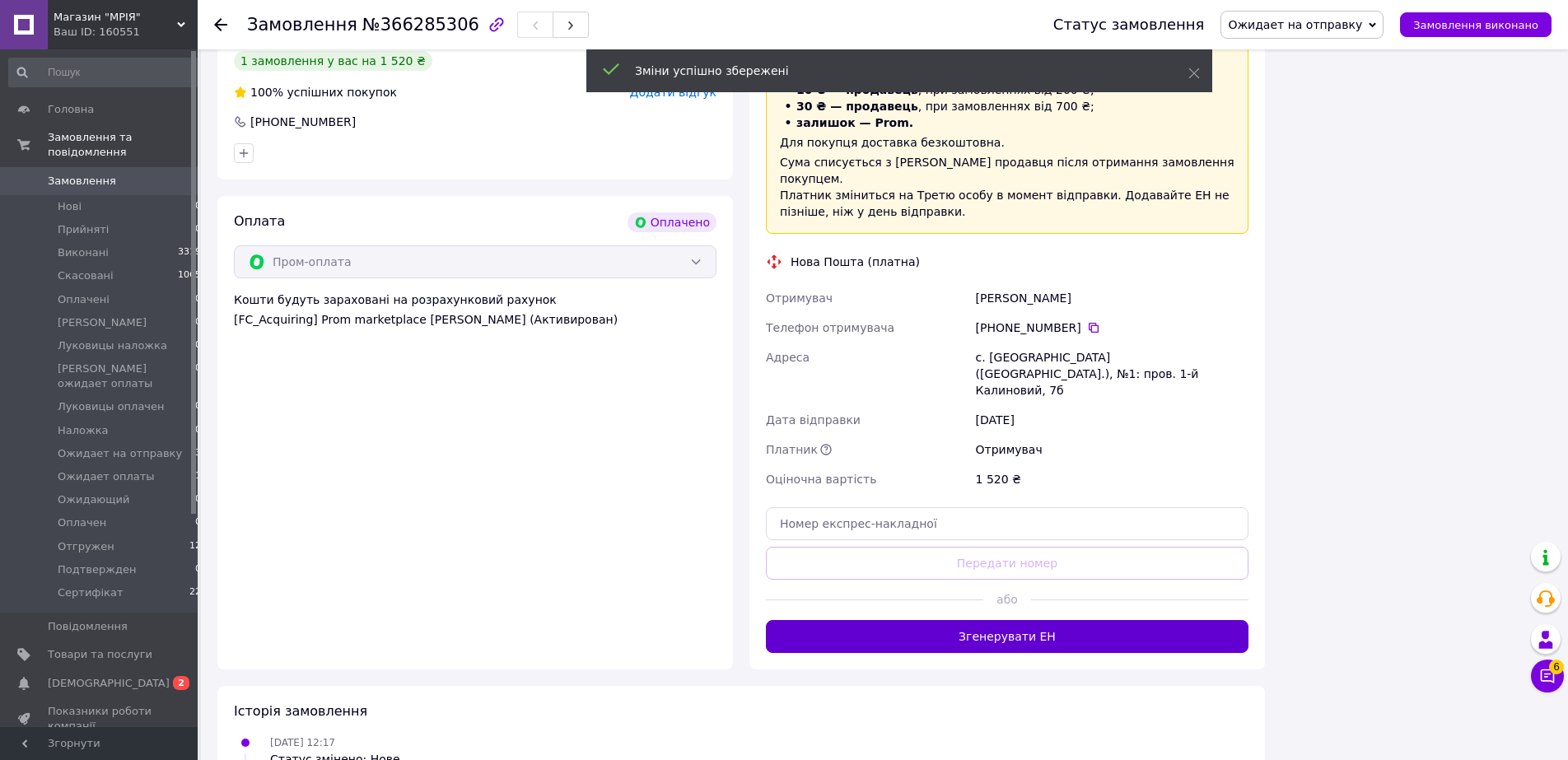
click at [1019, 620] on button "Згенерувати ЕН" at bounding box center [1007, 637] width 483 height 33
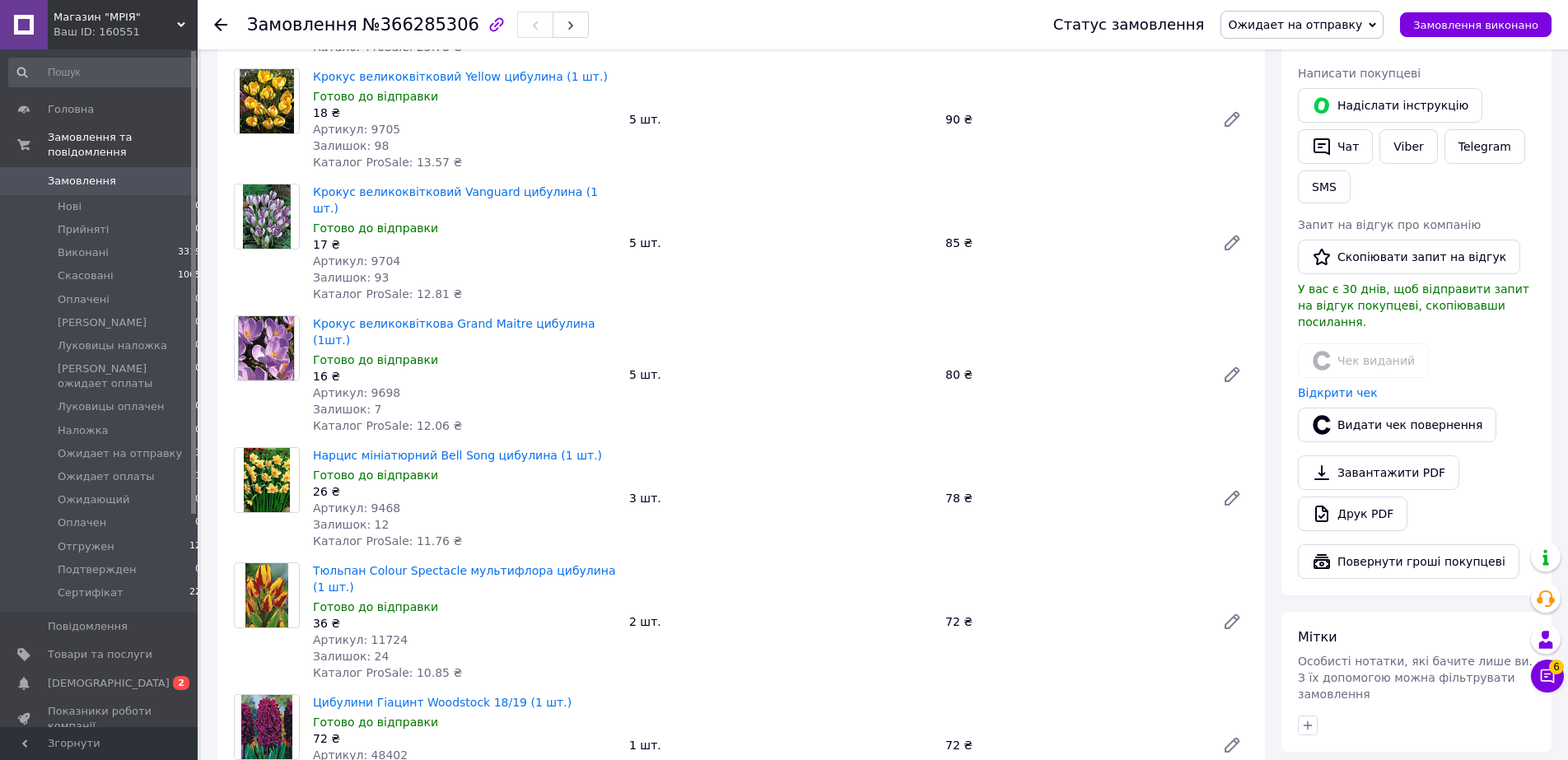
scroll to position [420, 0]
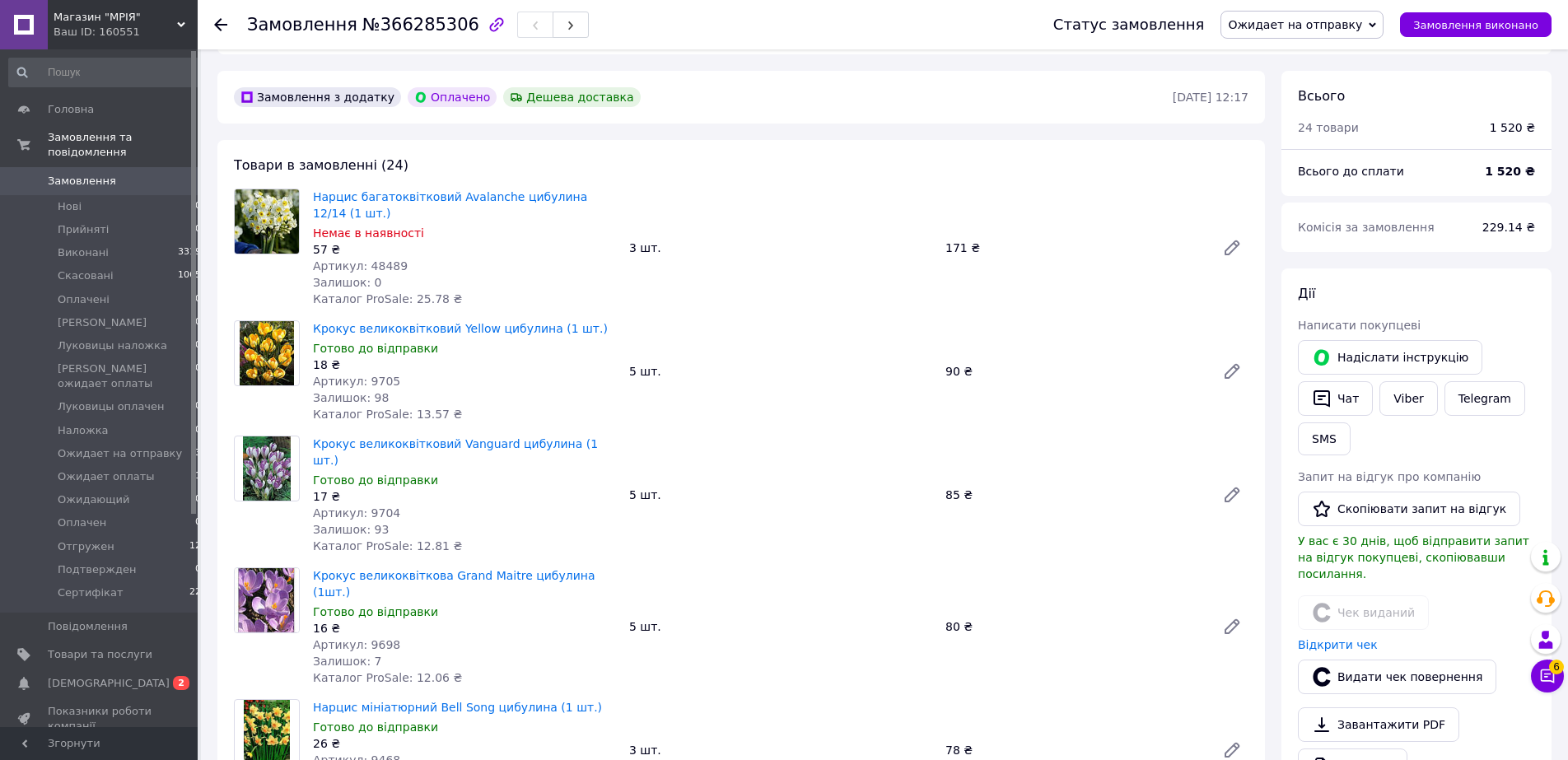
click at [1323, 634] on div "Відкрити чек" at bounding box center [1417, 645] width 244 height 23
click at [1323, 639] on link "Відкрити чек" at bounding box center [1338, 645] width 80 height 13
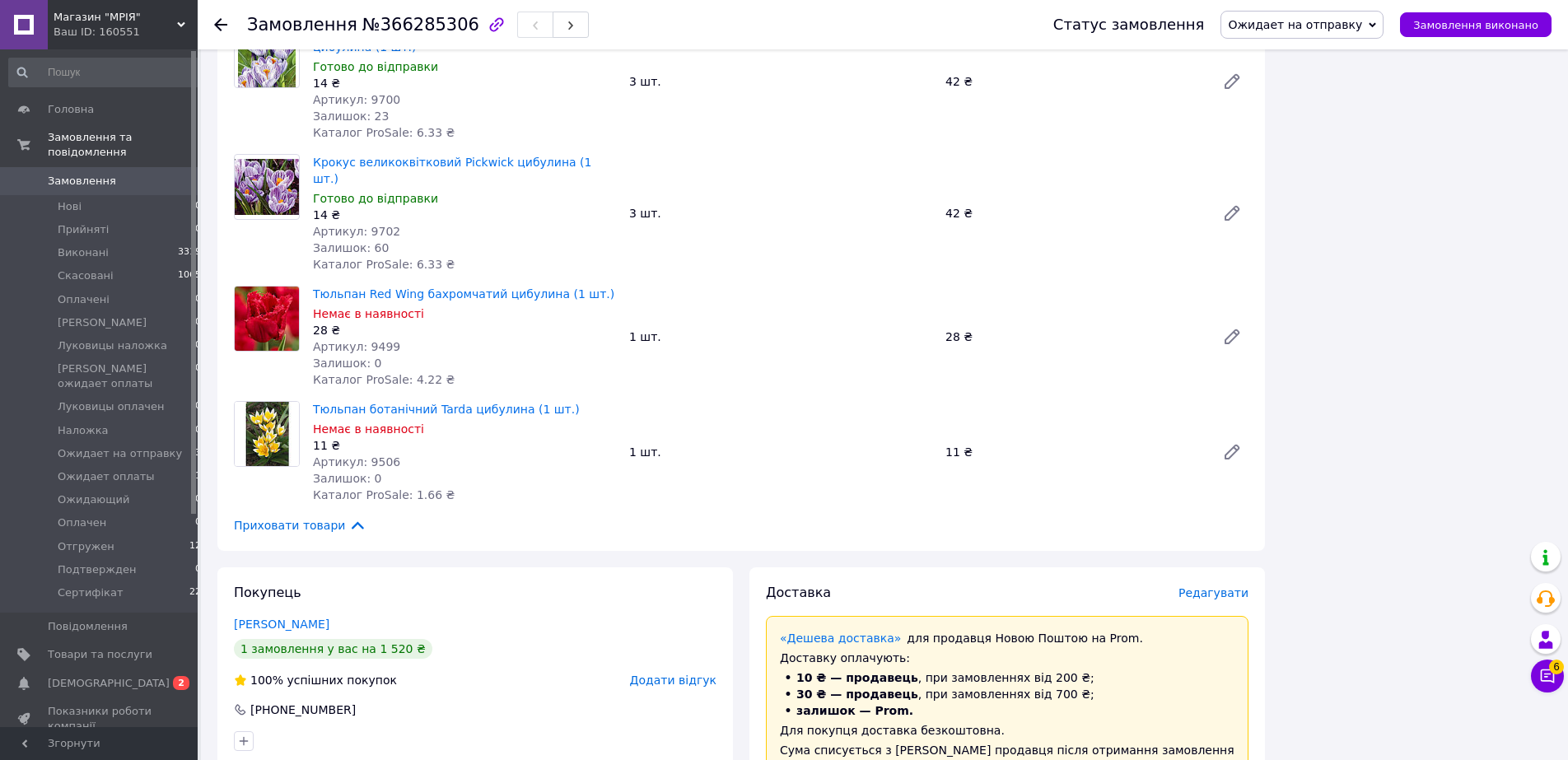
scroll to position [3361, 0]
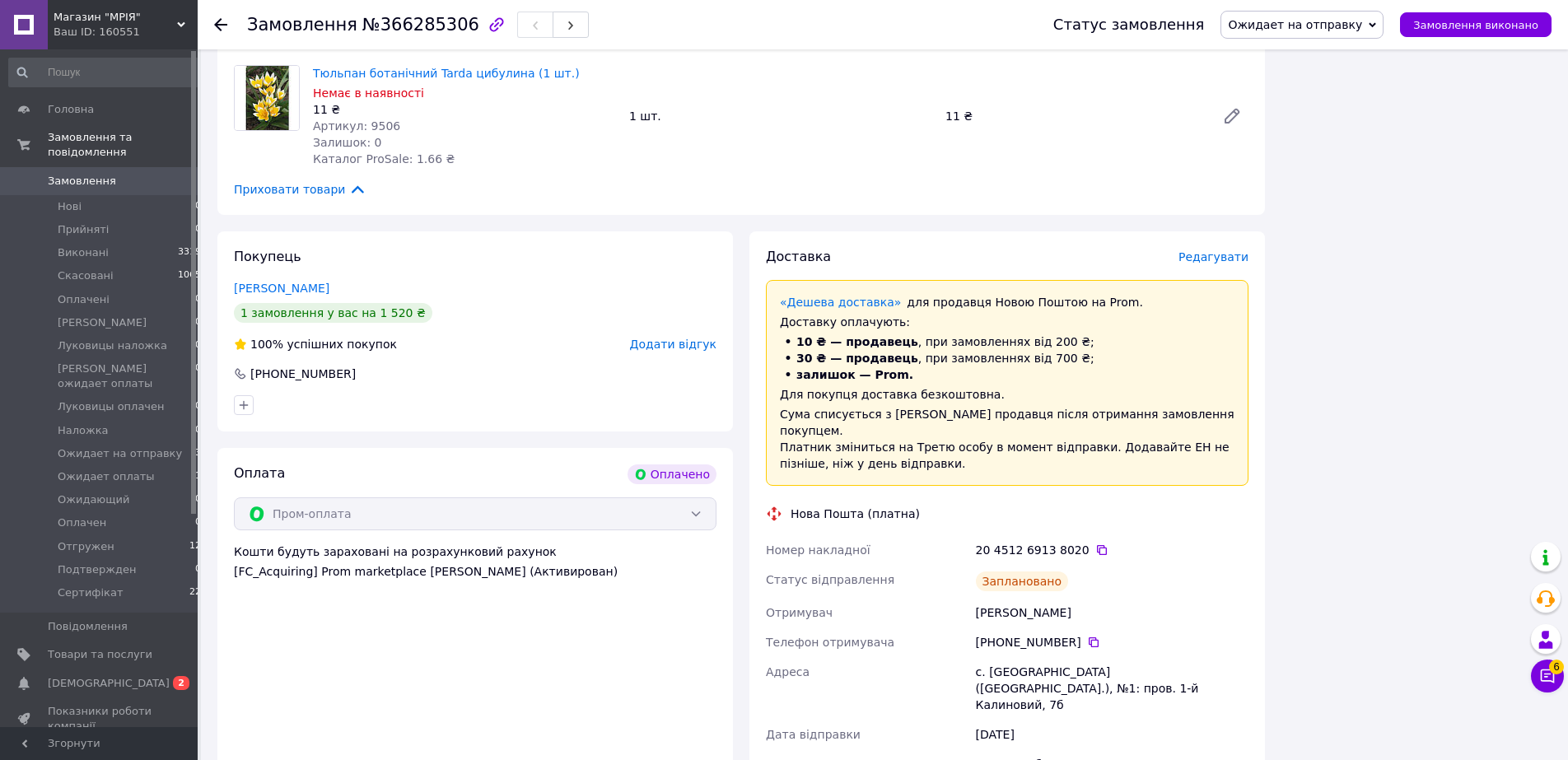
click at [218, 19] on icon at bounding box center [221, 25] width 13 height 13
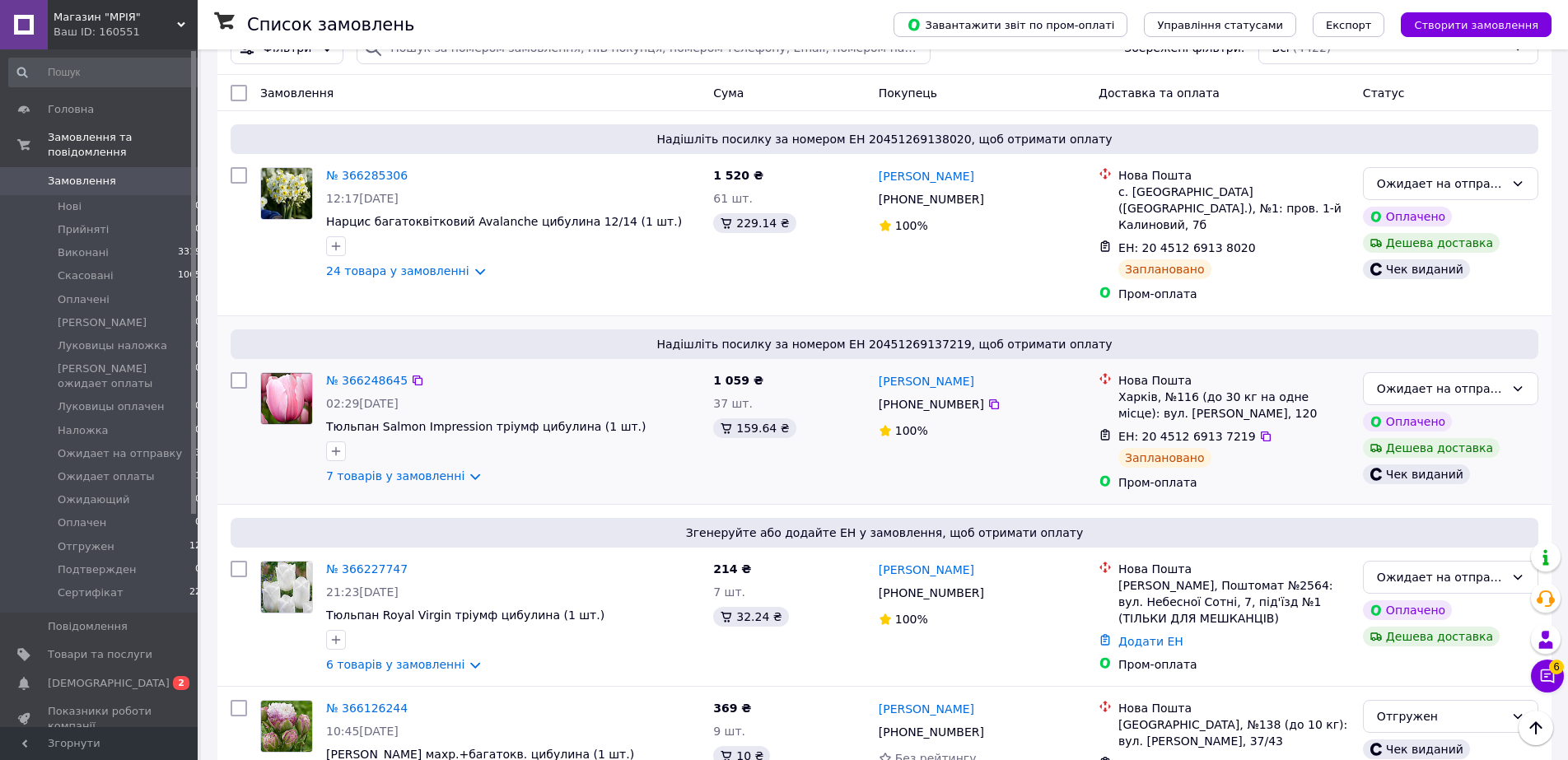
scroll to position [168, 0]
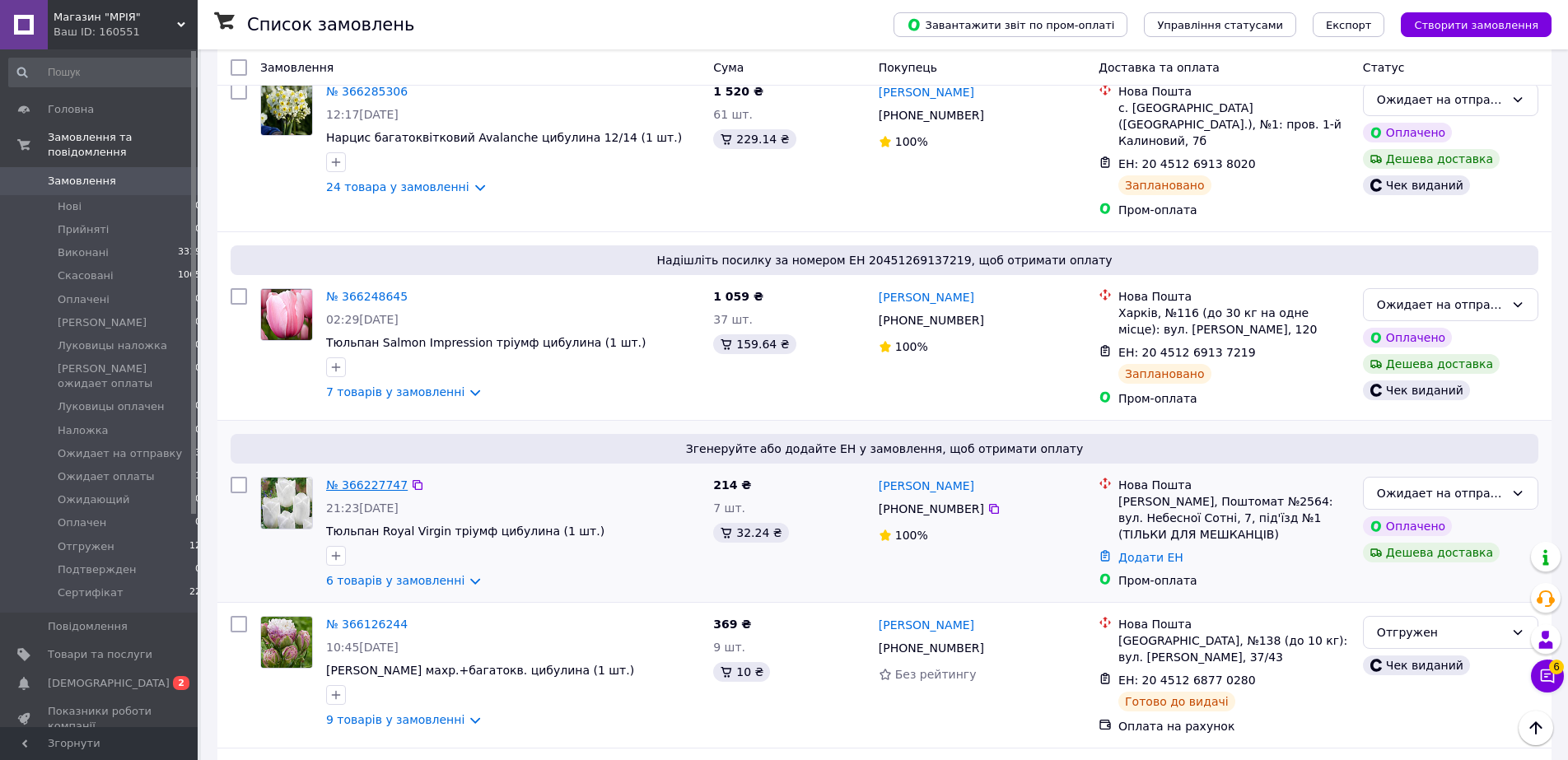
click at [358, 478] on link "№ 366227747" at bounding box center [367, 485] width 81 height 13
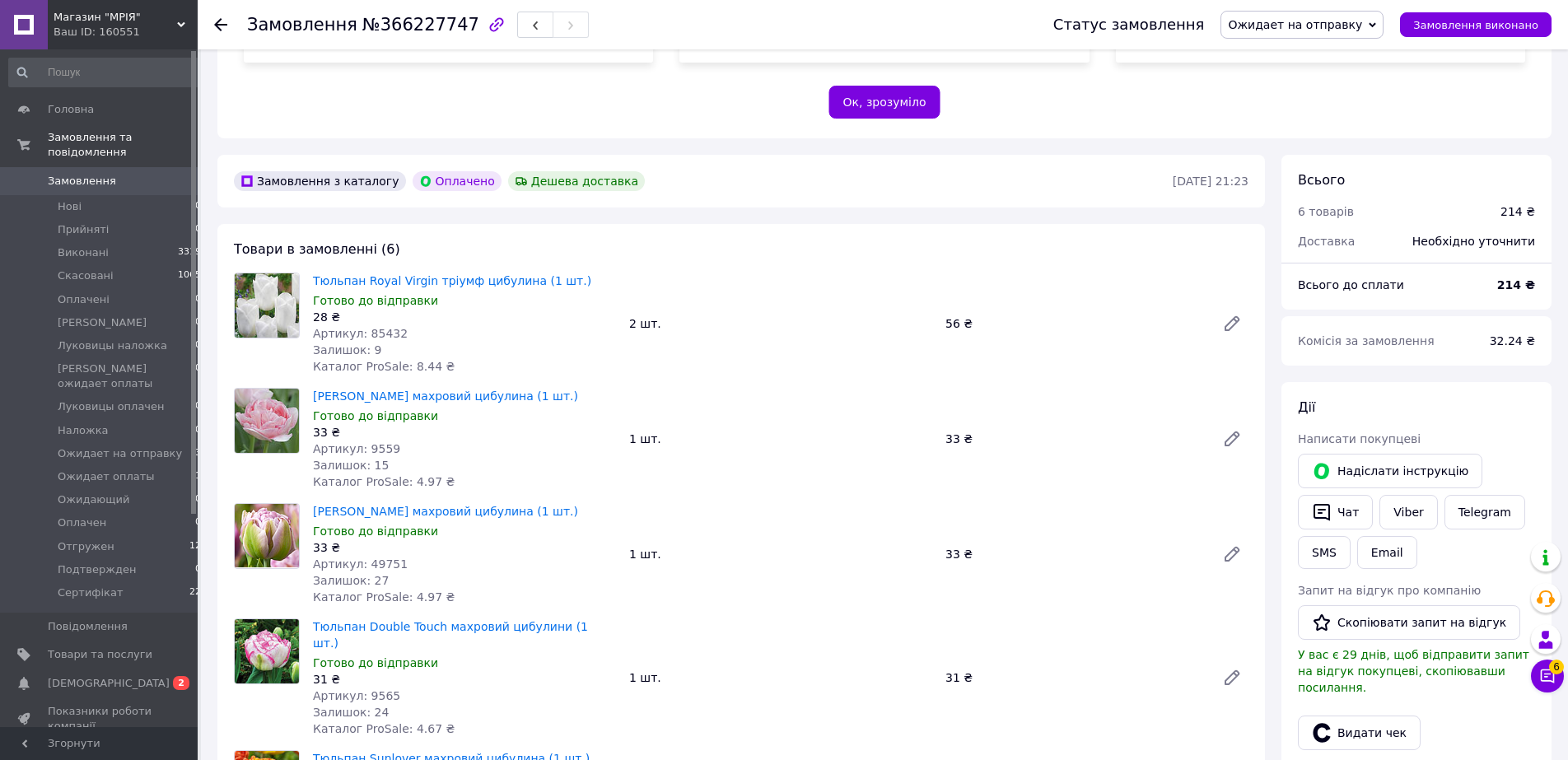
scroll to position [588, 0]
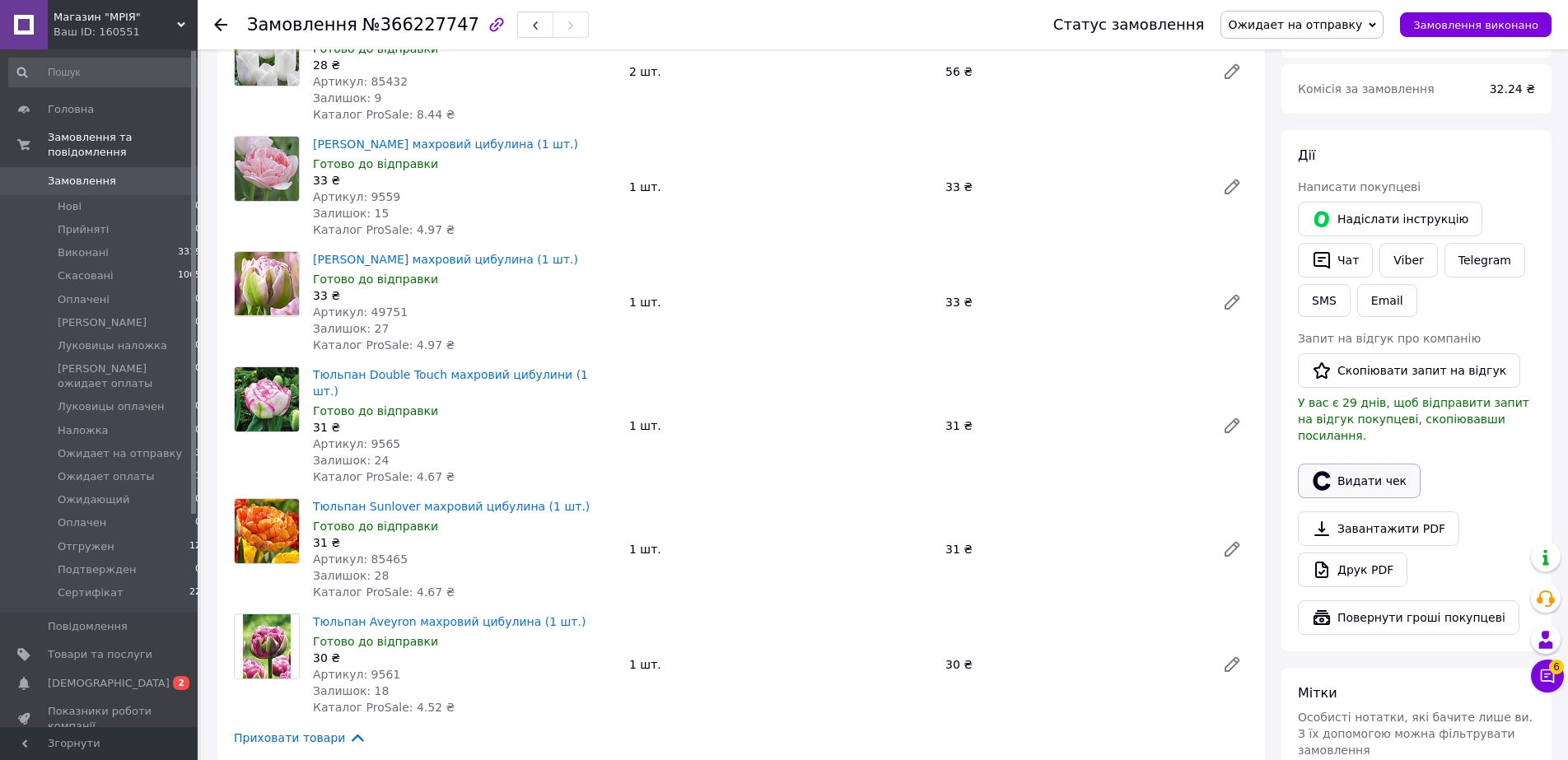
click at [1348, 463] on button "Видати чек" at bounding box center [1360, 481] width 123 height 35
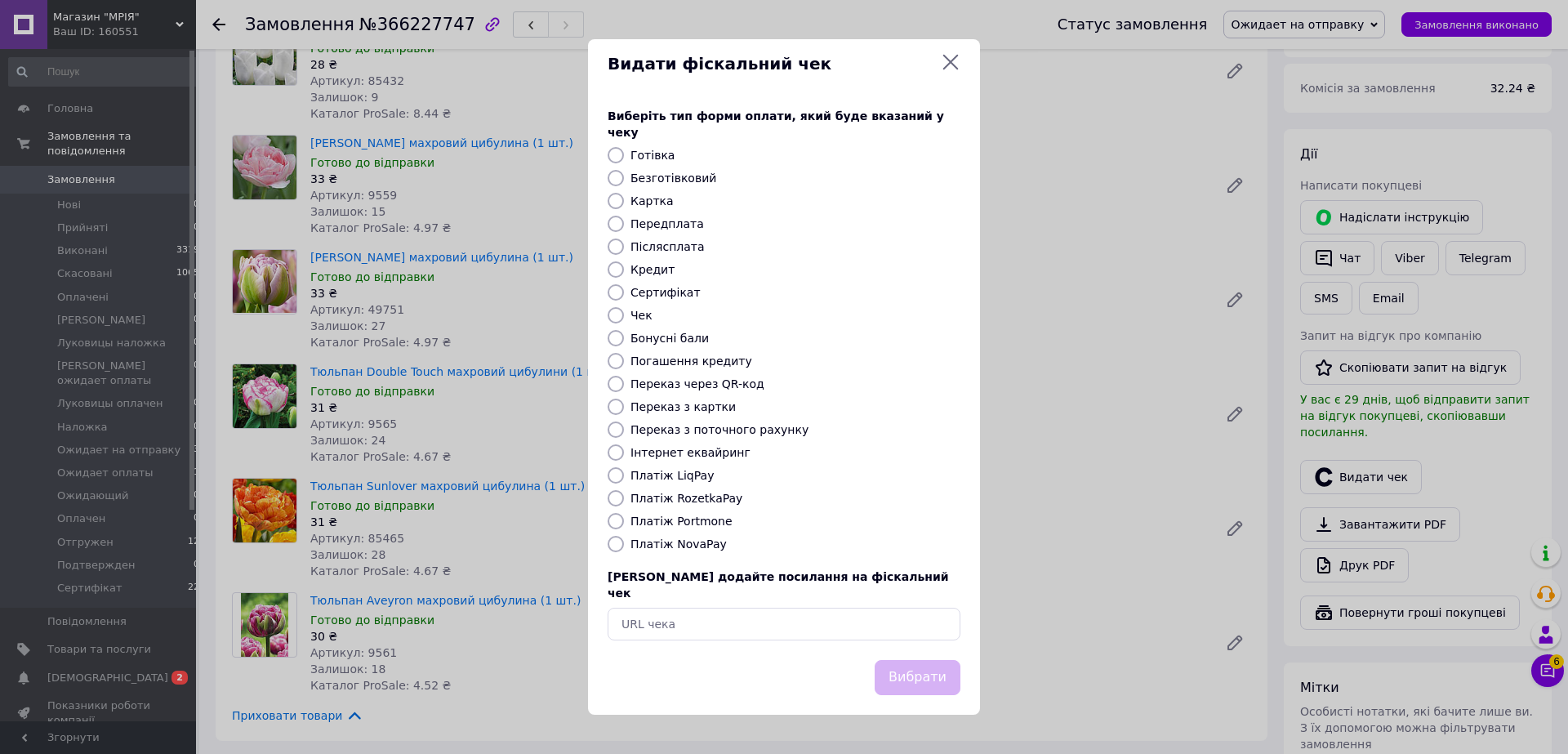
click at [947, 70] on icon at bounding box center [950, 62] width 16 height 16
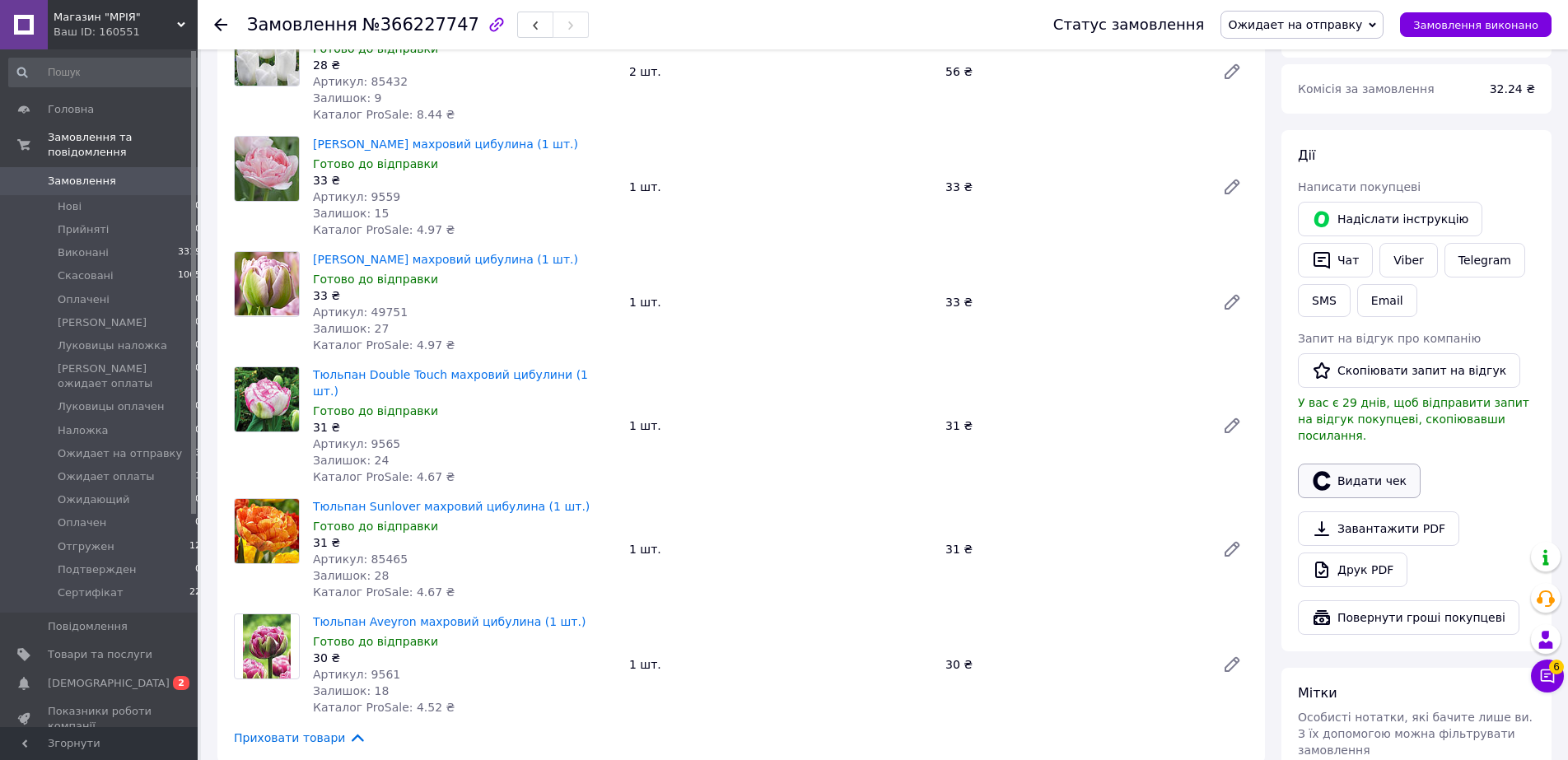
click at [1361, 463] on button "Видати чек" at bounding box center [1360, 481] width 123 height 35
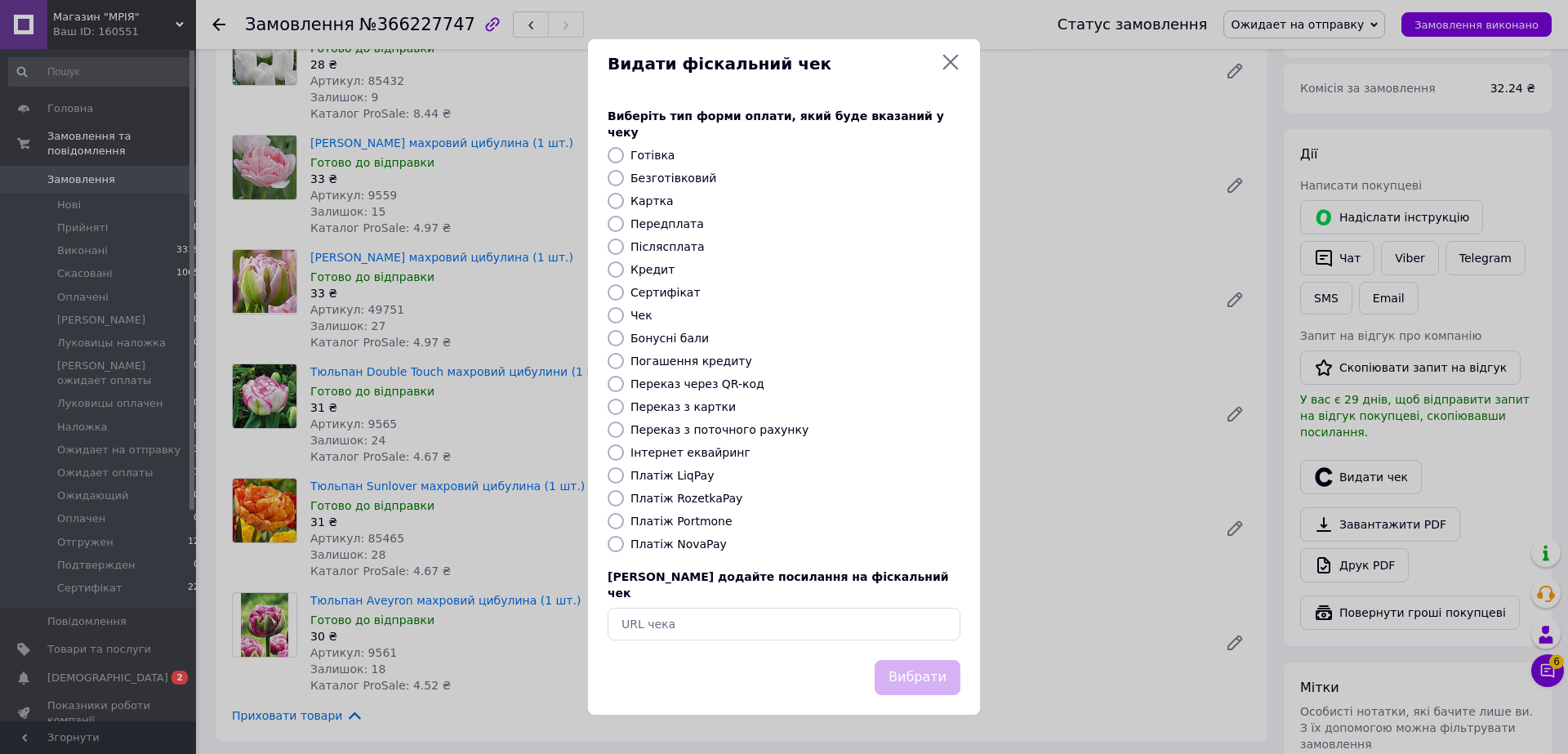
click at [610, 200] on input "Картка" at bounding box center [616, 201] width 16 height 16
radio input "true"
click at [918, 660] on button "Вибрати" at bounding box center [917, 677] width 86 height 35
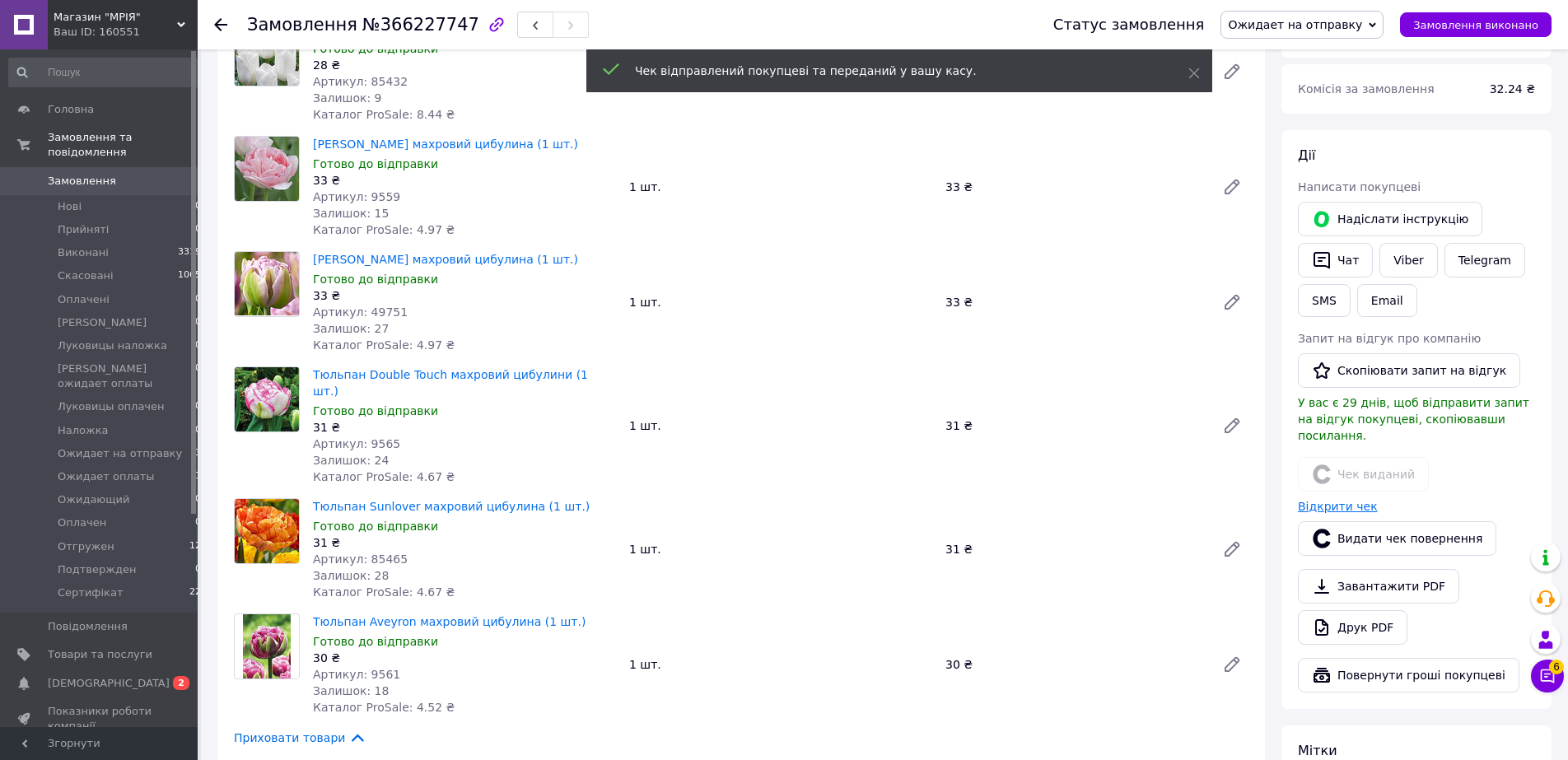
click at [1325, 500] on link "Відкрити чек" at bounding box center [1338, 507] width 80 height 13
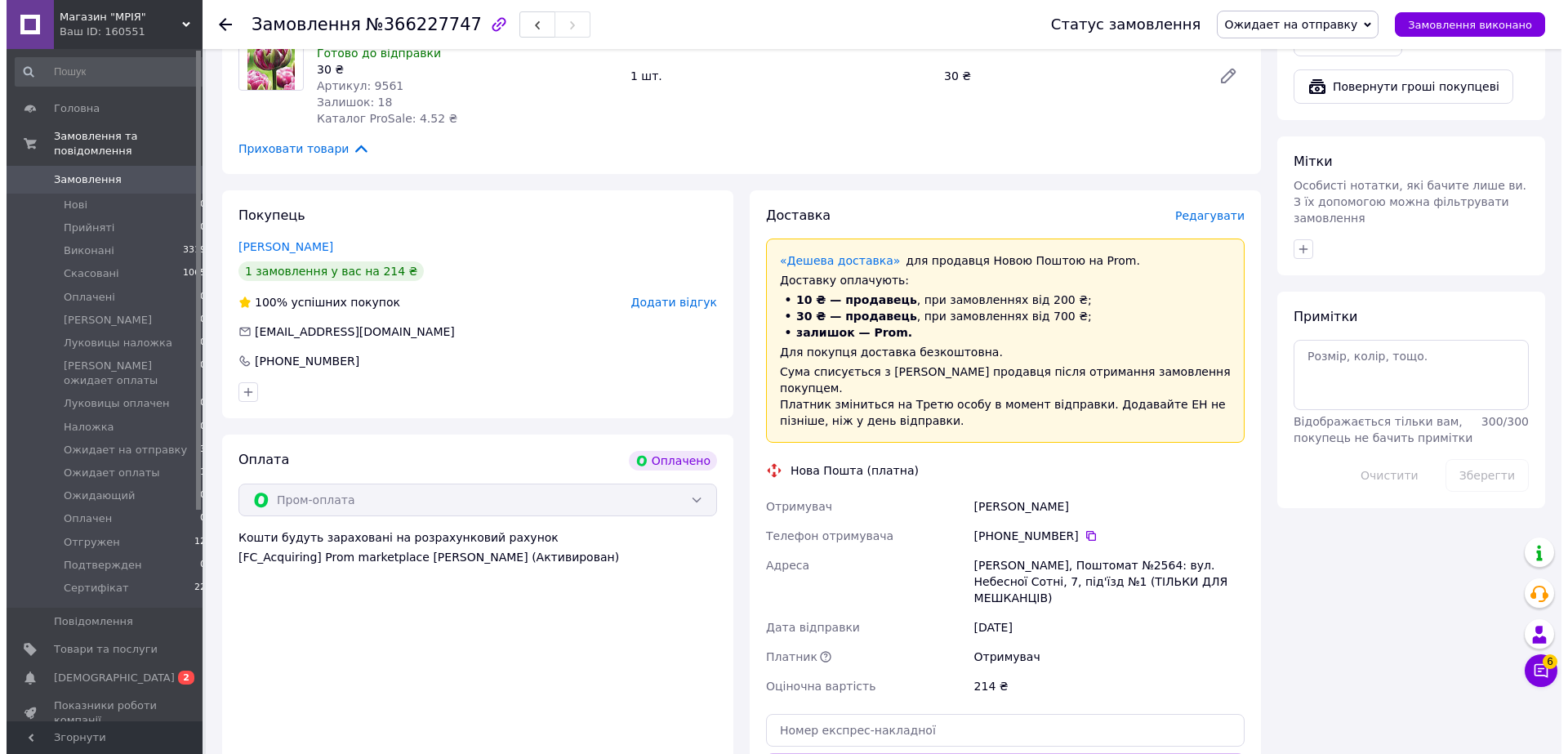
scroll to position [1250, 0]
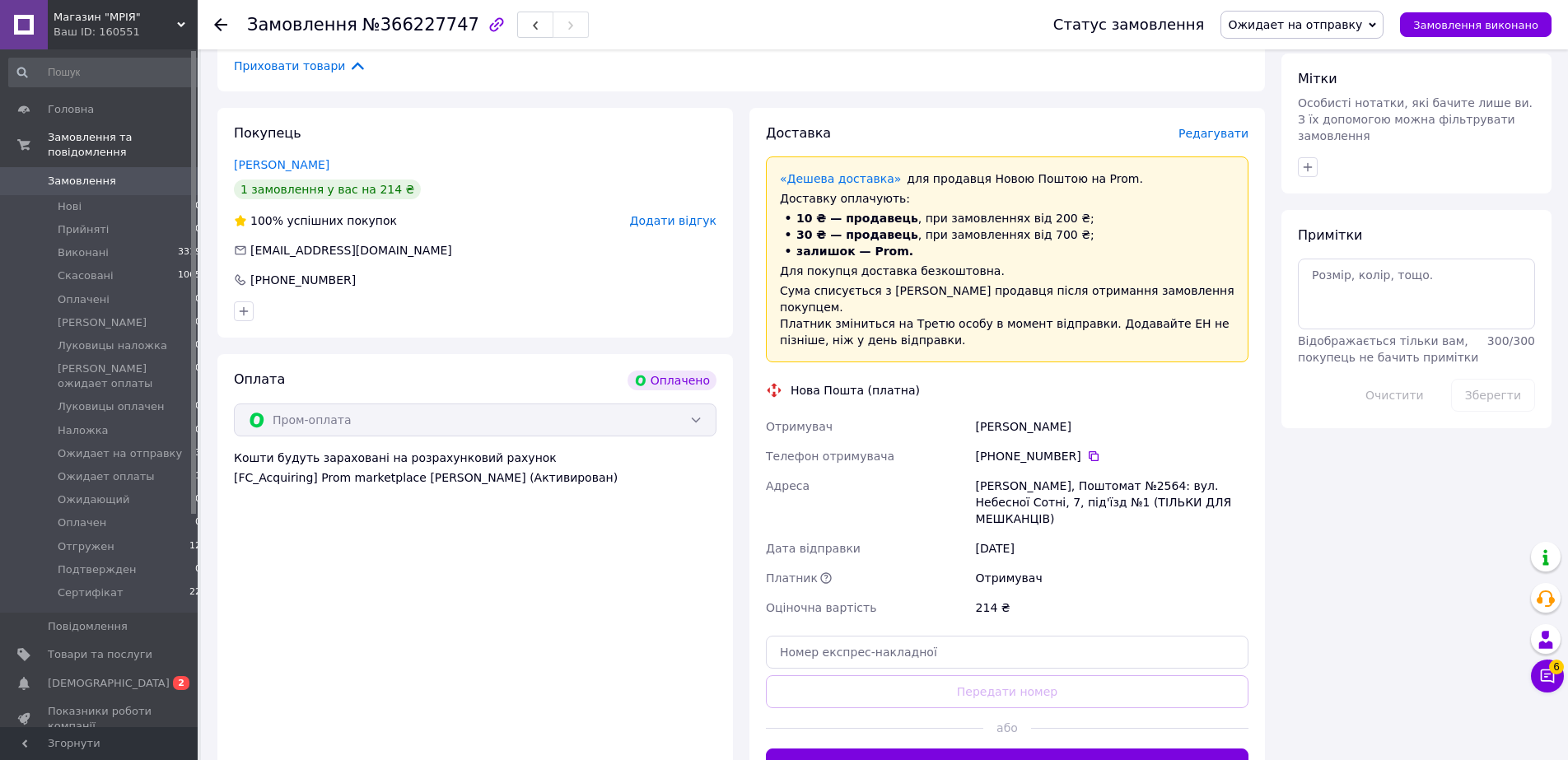
click at [1218, 127] on span "Редагувати" at bounding box center [1213, 134] width 70 height 13
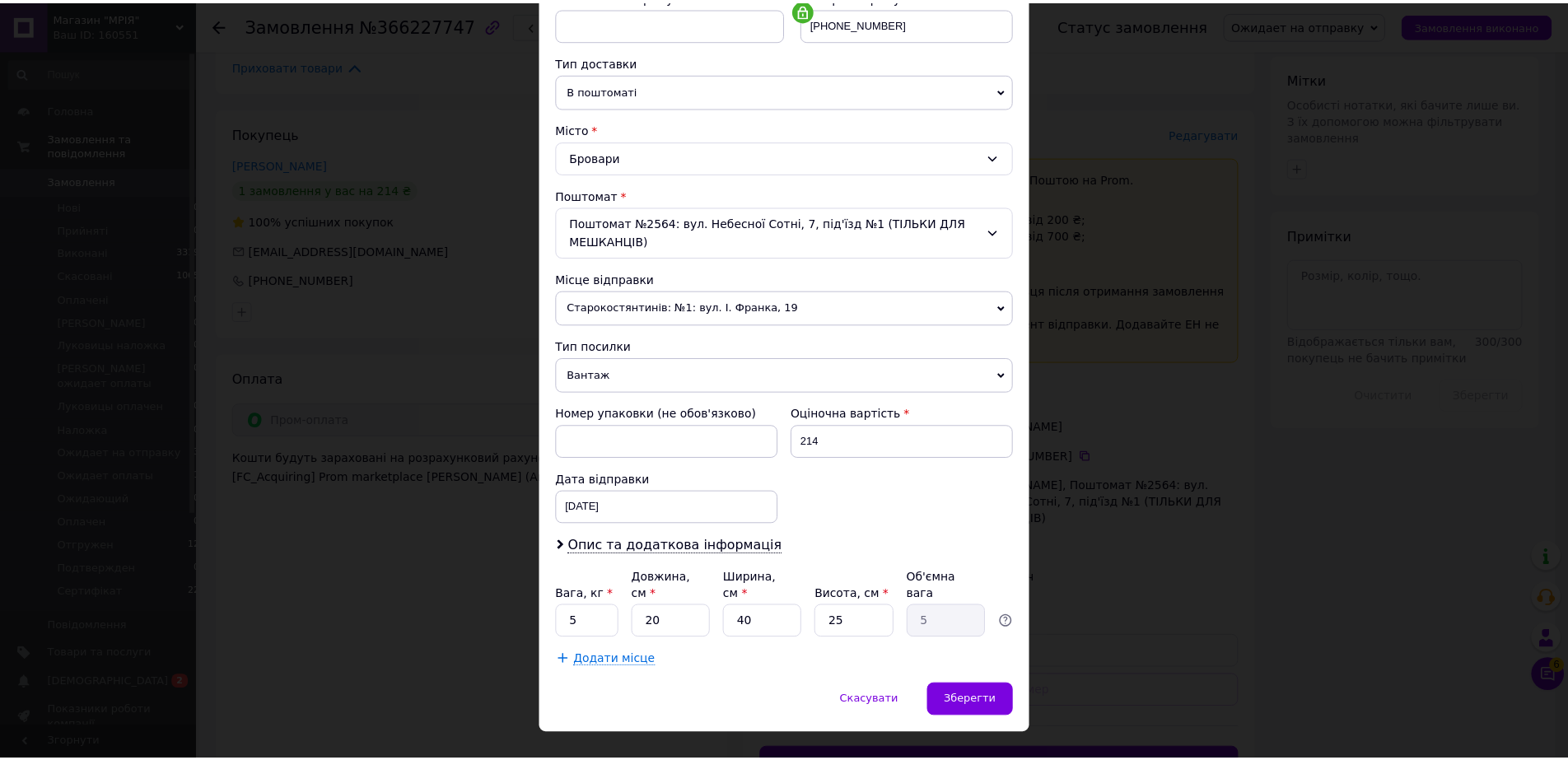
scroll to position [351, 0]
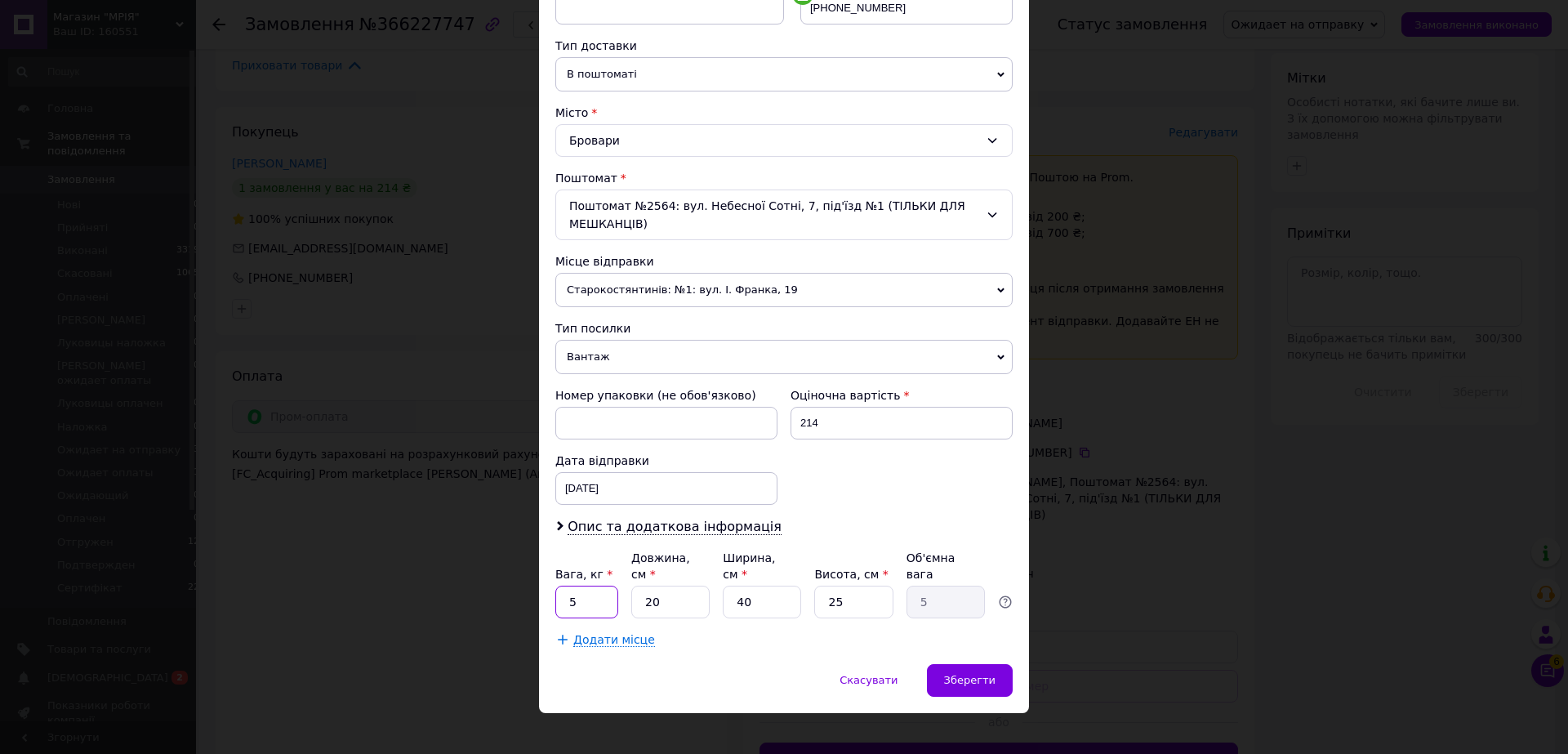
click at [590, 586] on input "5" at bounding box center [586, 602] width 63 height 33
type input "1"
type input "3"
type input "0.75"
type input "31"
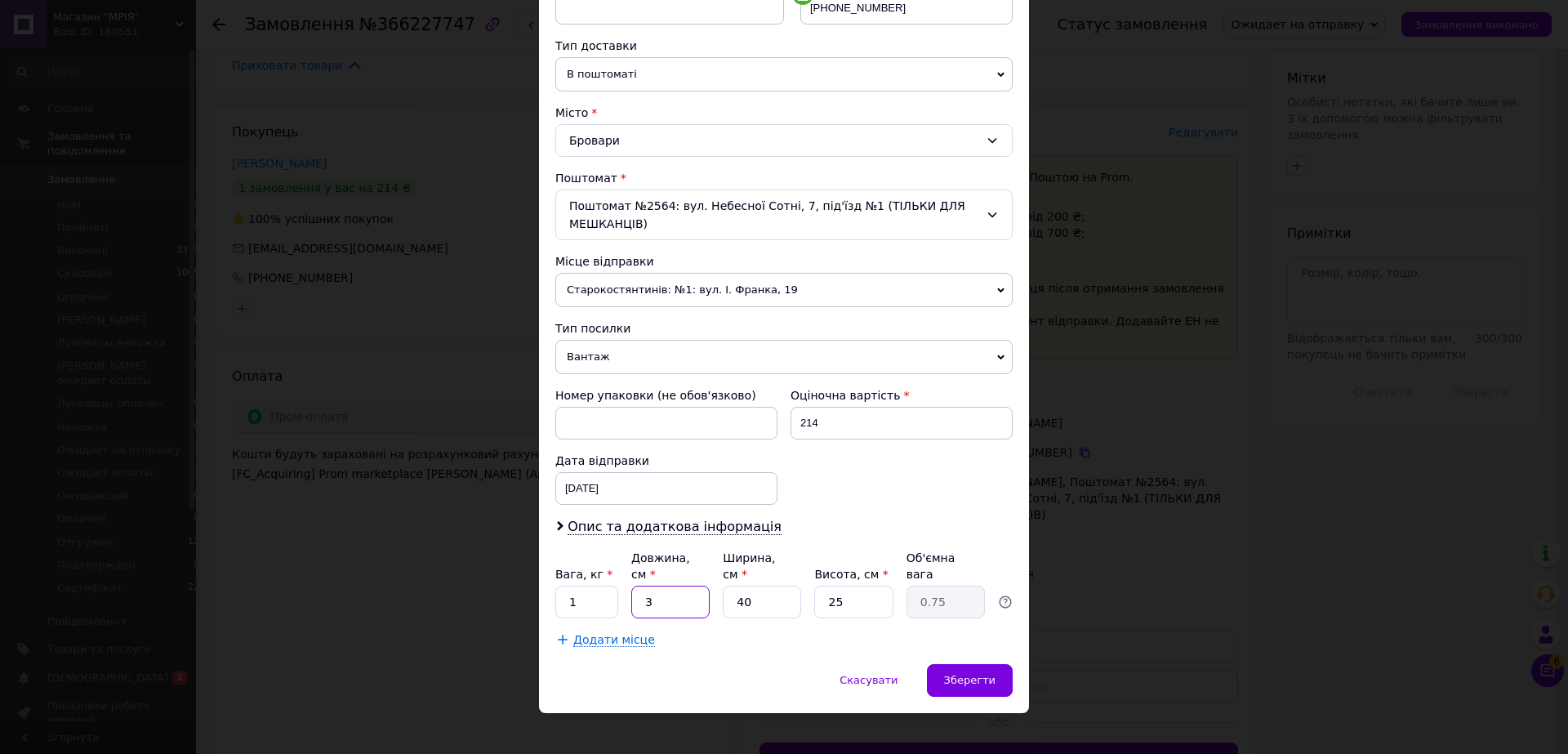
type input "7.75"
type input "31"
type input "1"
type input "0.19"
type input "18"
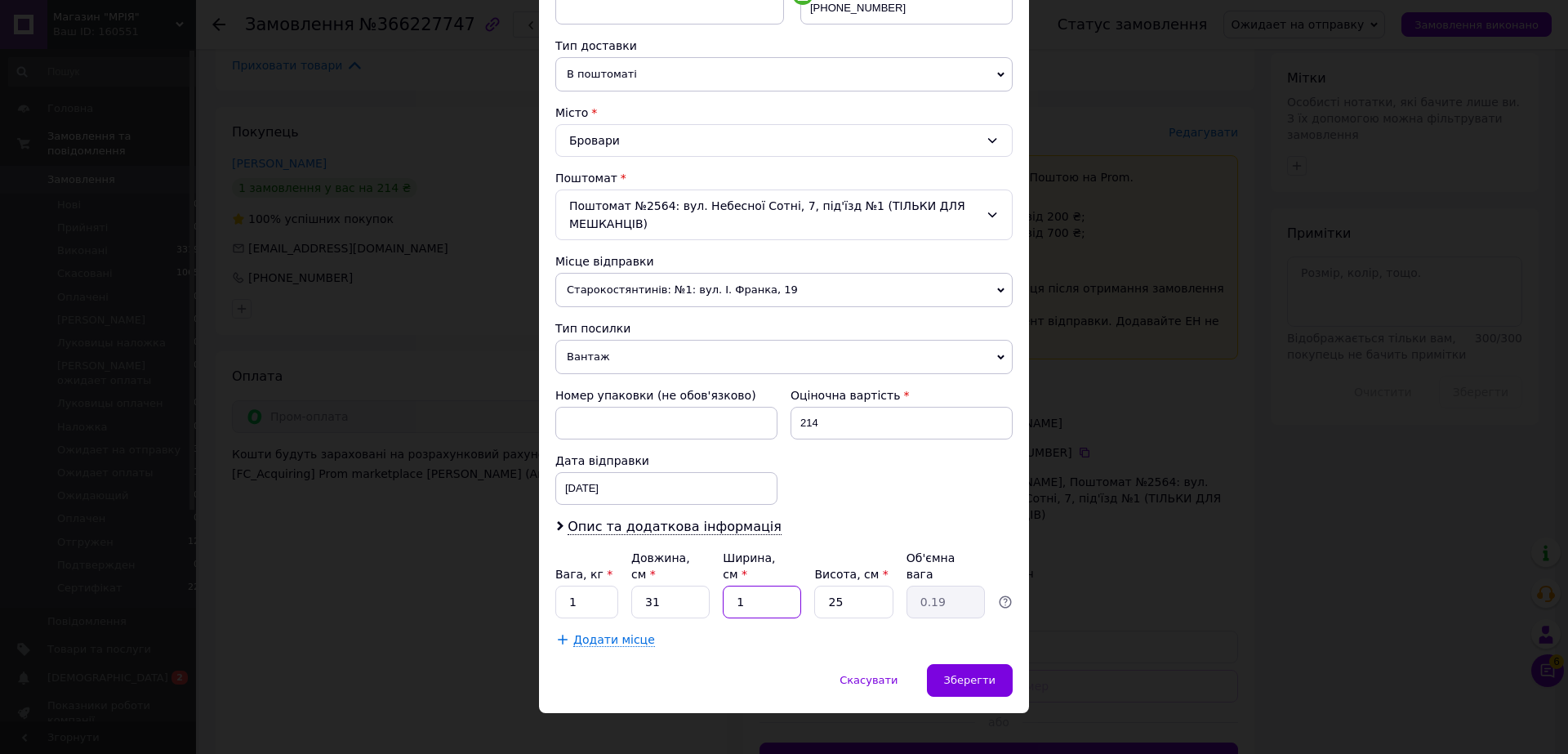
type input "3.49"
type input "18"
type input "8"
type input "1.12"
type input "8"
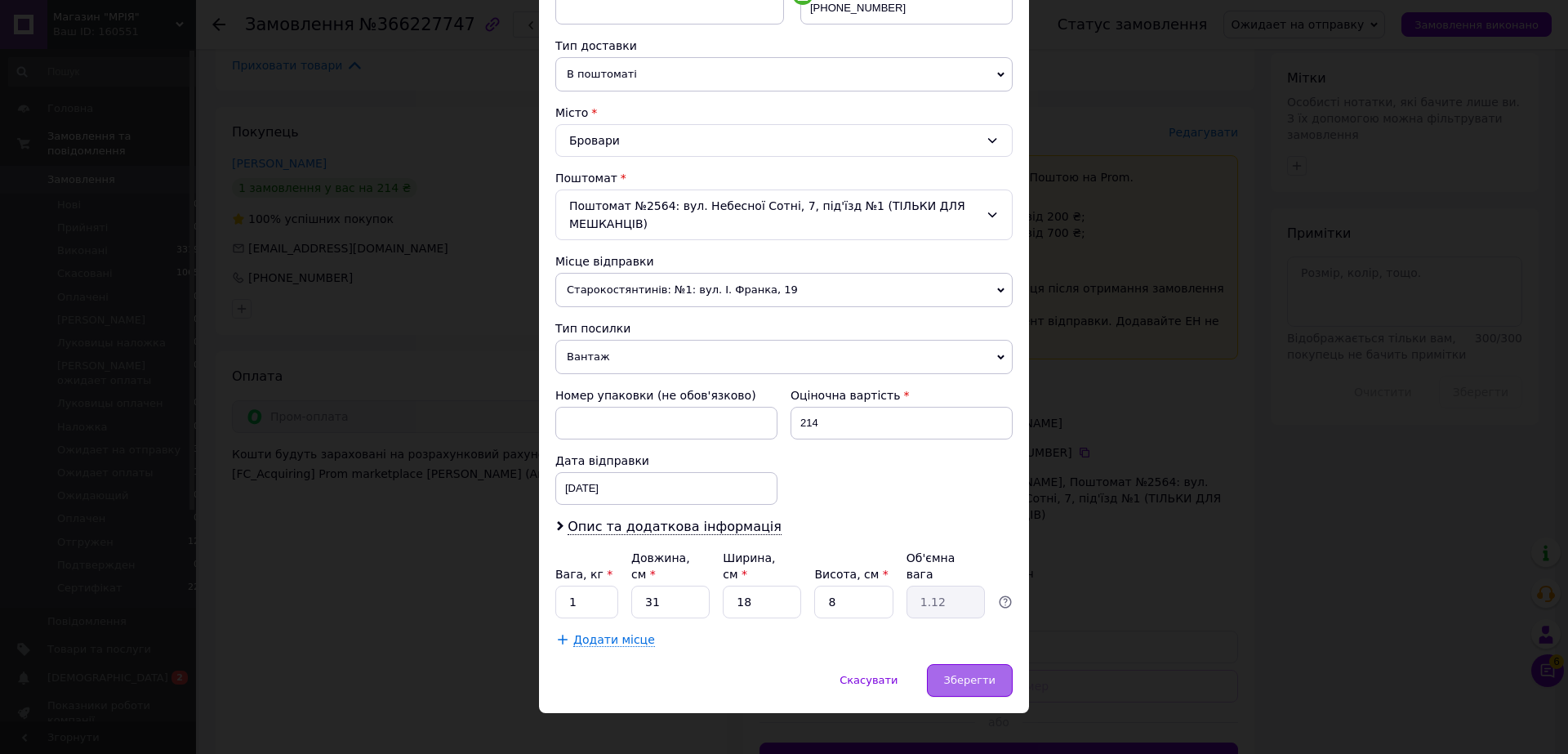
click at [967, 674] on span "Зберегти" at bounding box center [969, 680] width 51 height 12
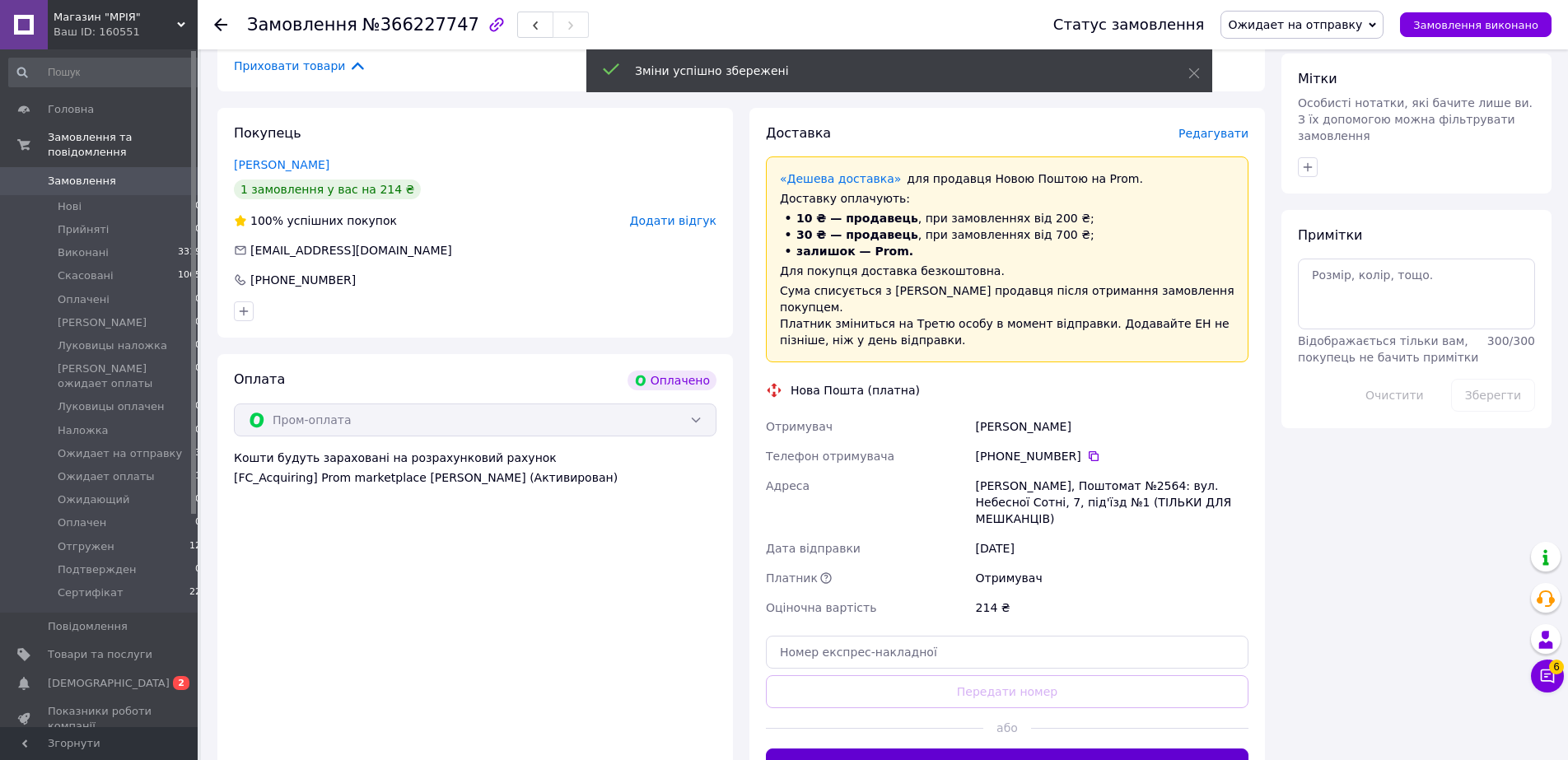
click at [1017, 748] on button "Згенерувати ЕН" at bounding box center [1007, 765] width 483 height 33
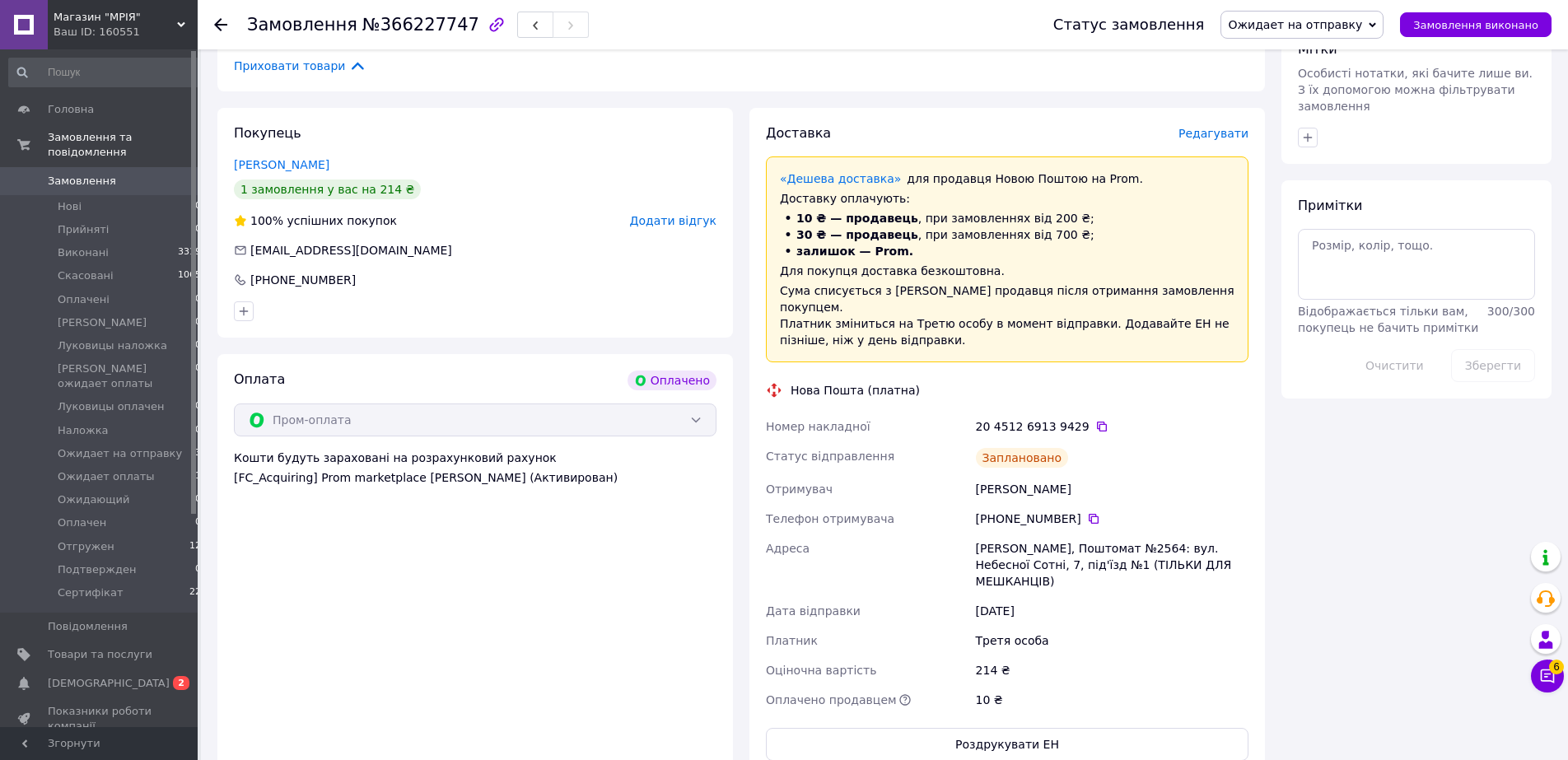
click at [227, 27] on icon at bounding box center [221, 25] width 13 height 13
